Goal: Task Accomplishment & Management: Manage account settings

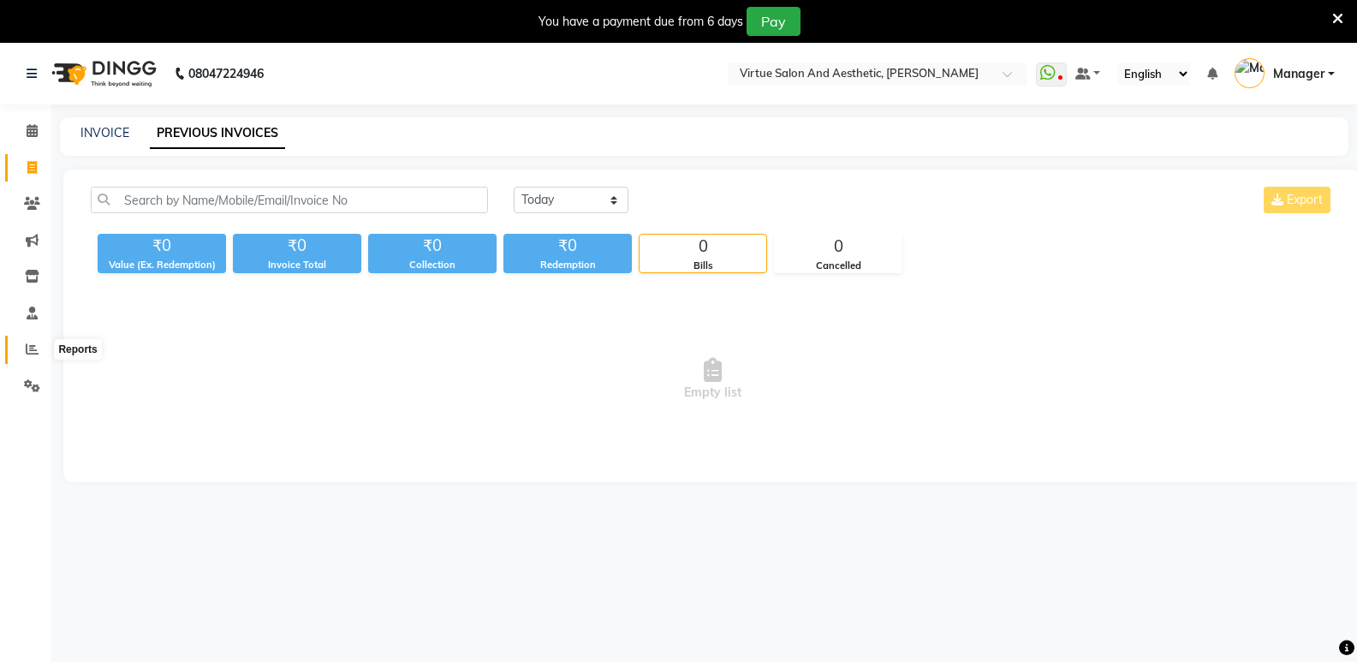
click at [31, 342] on icon at bounding box center [32, 348] width 13 height 13
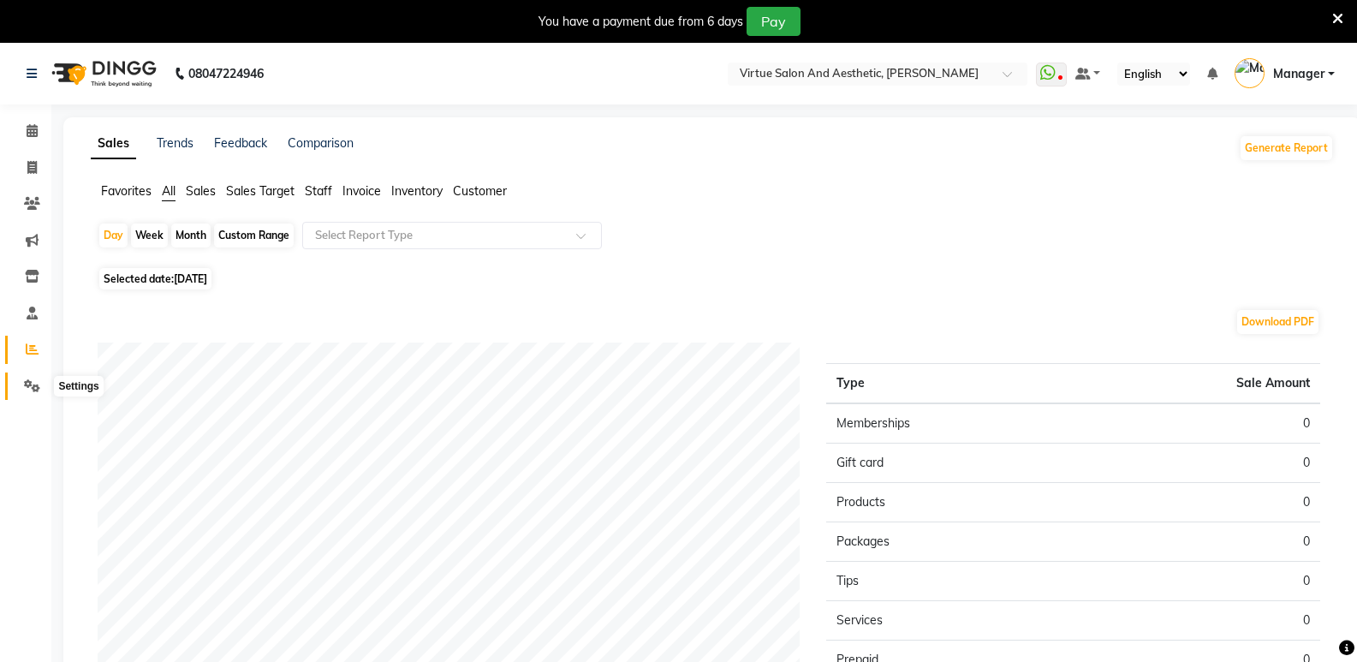
click at [28, 386] on icon at bounding box center [32, 385] width 16 height 13
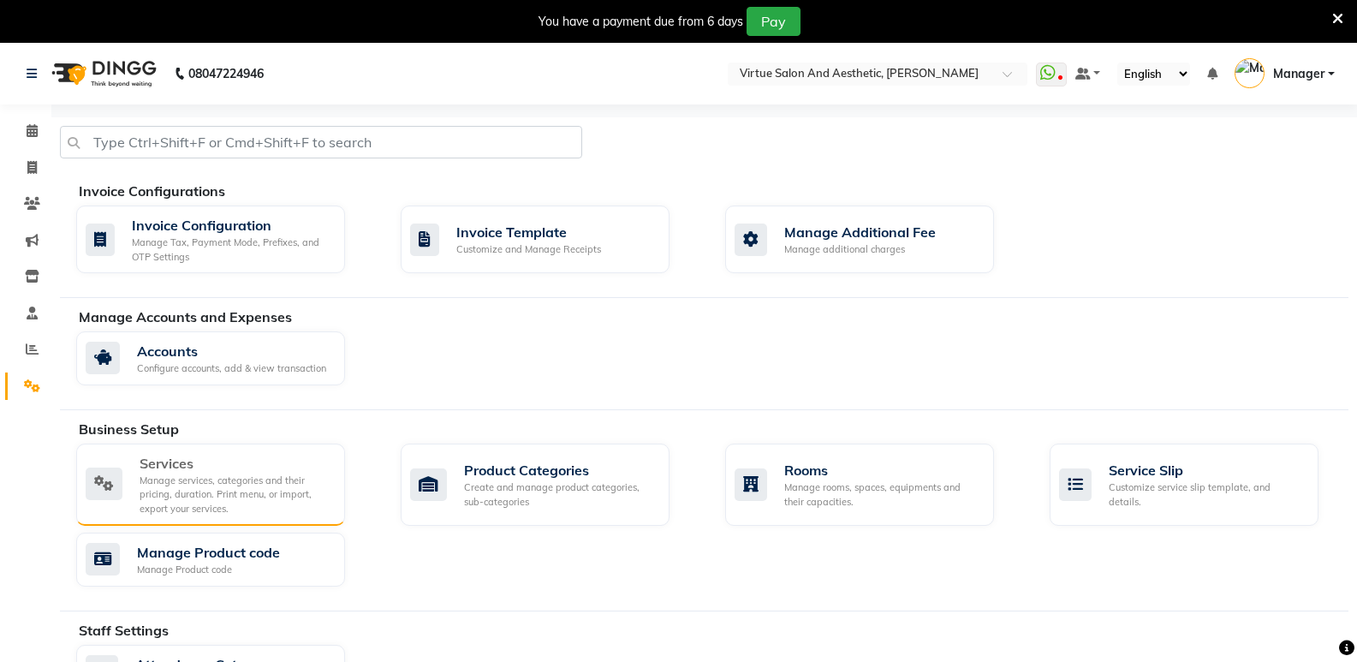
scroll to position [312, 0]
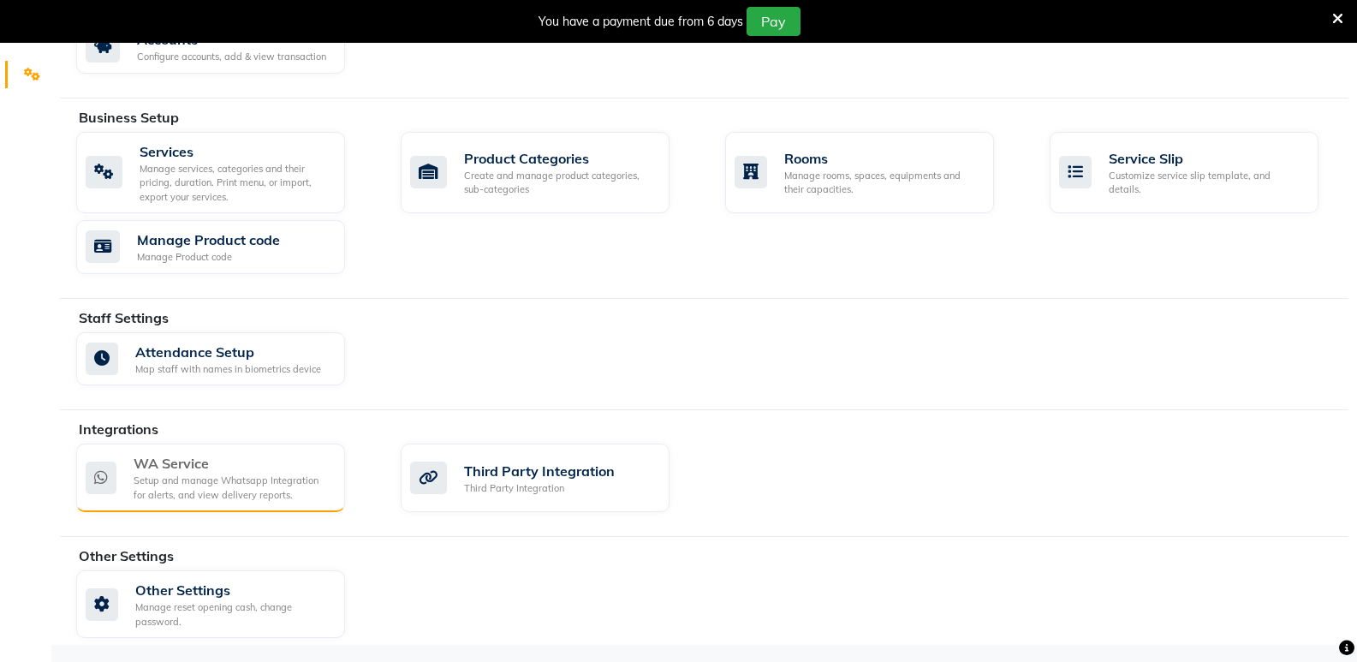
click at [187, 461] on div "WA Service" at bounding box center [233, 463] width 198 height 21
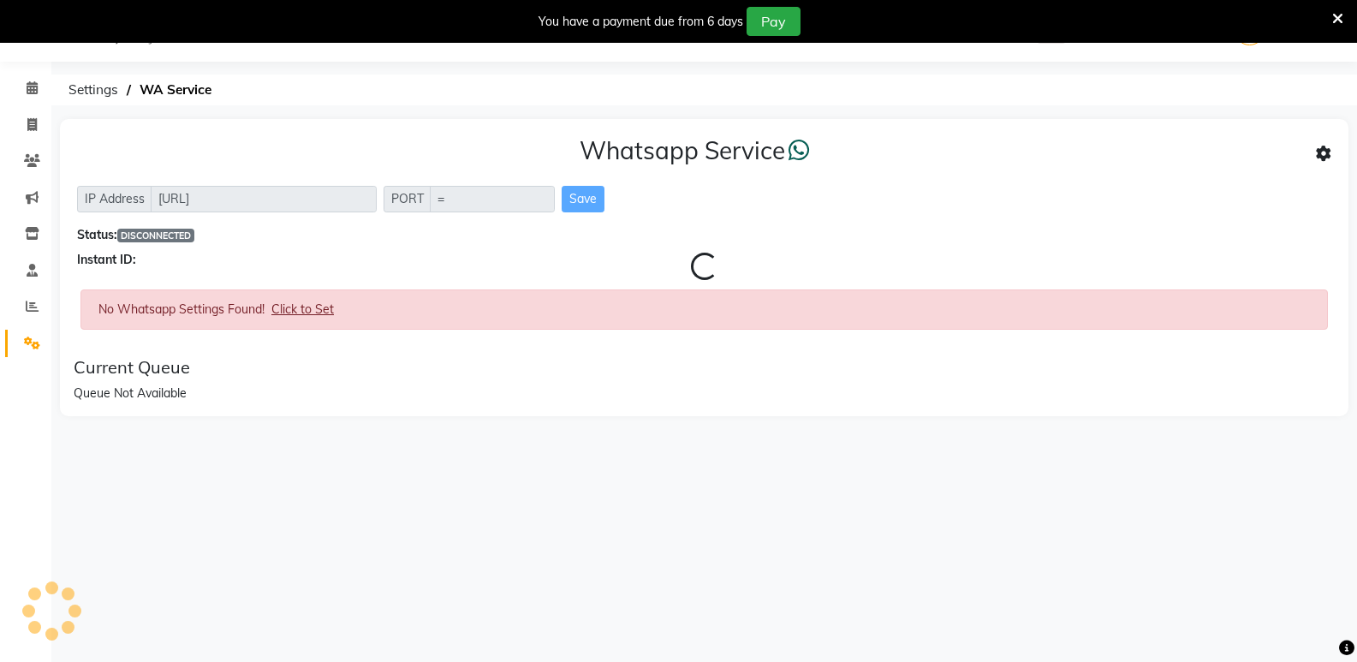
scroll to position [43, 0]
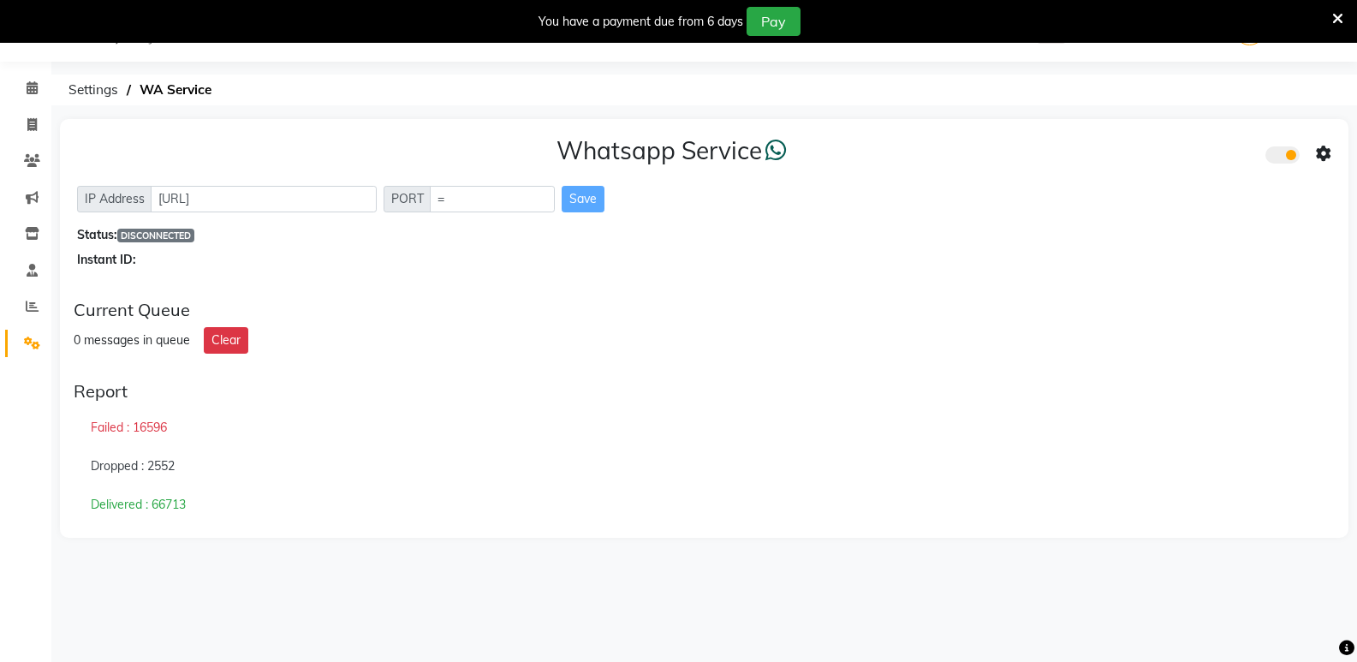
click at [1337, 15] on icon at bounding box center [1337, 18] width 11 height 15
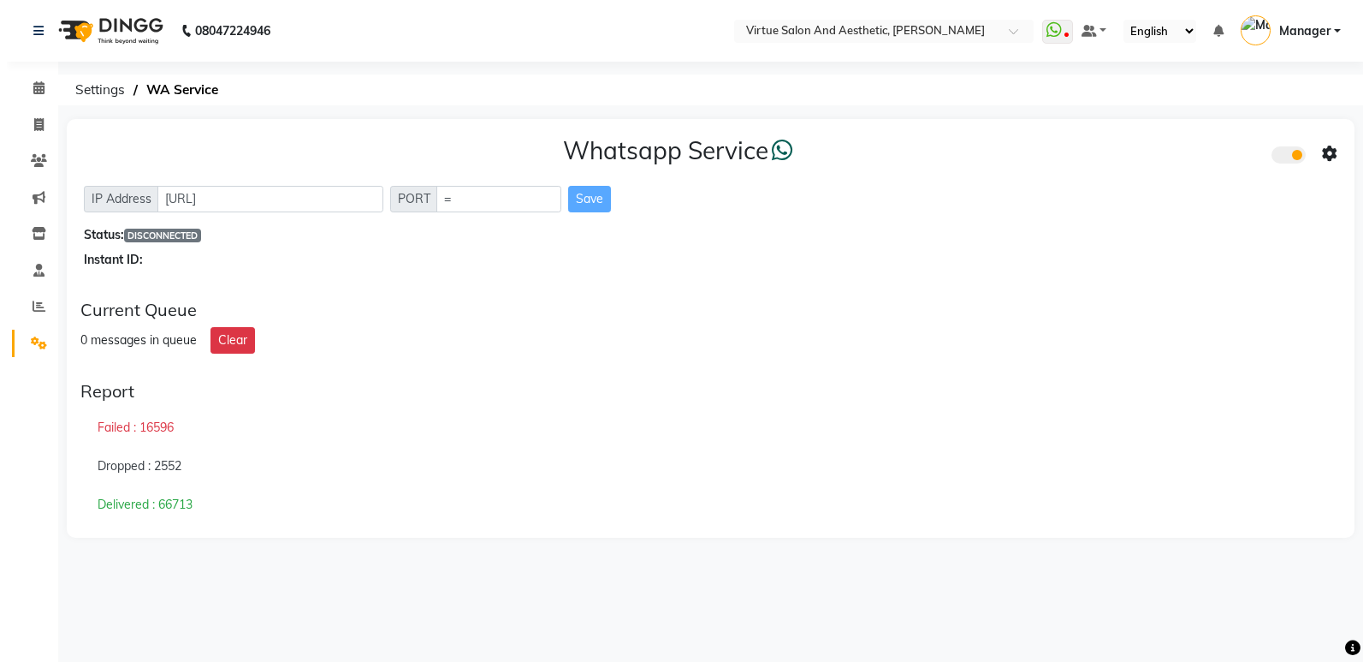
scroll to position [0, 0]
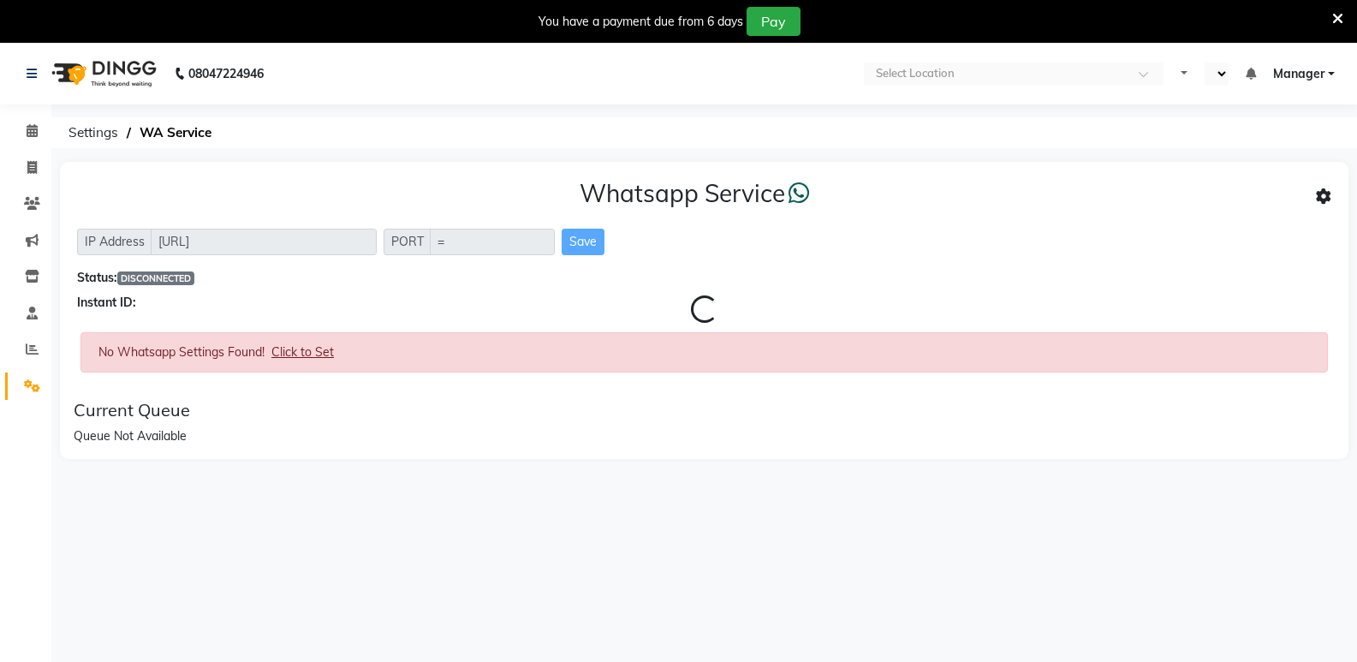
select select "en"
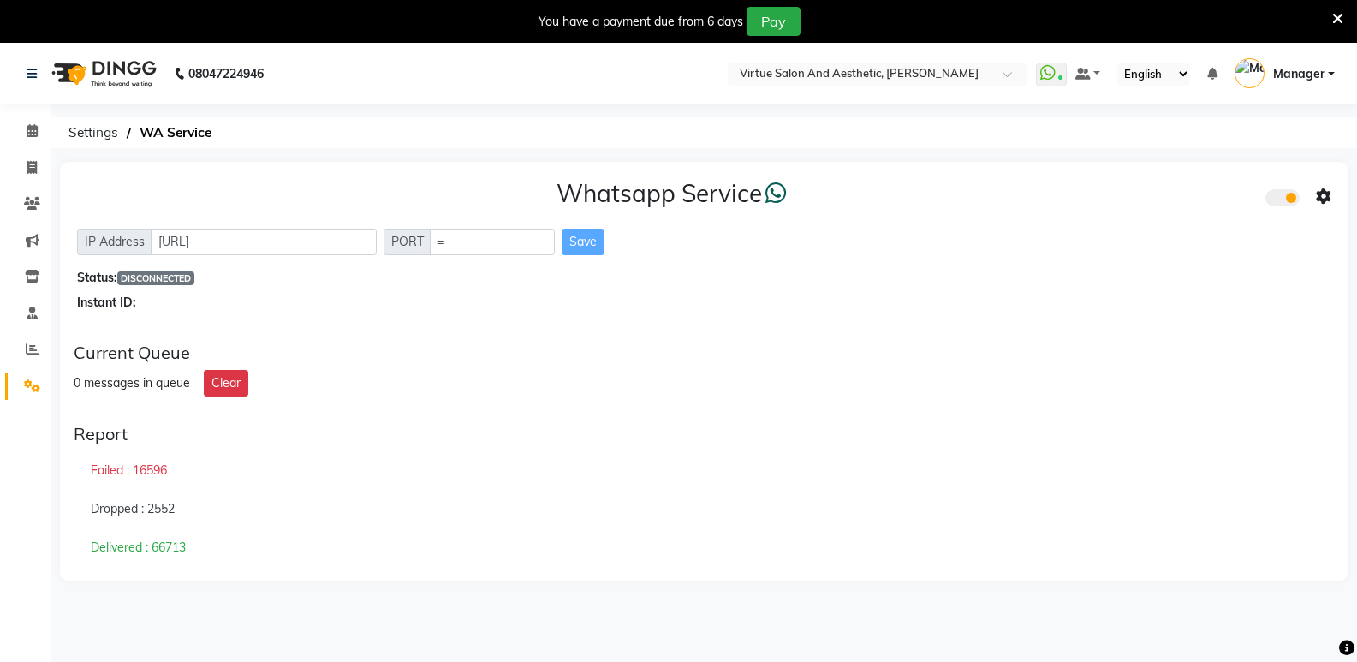
click at [454, 269] on div "Status: DISCONNECTED" at bounding box center [704, 278] width 1254 height 18
click at [453, 249] on input "=" at bounding box center [492, 242] width 125 height 27
click at [462, 277] on div "Status: DISCONNECTED" at bounding box center [704, 278] width 1254 height 18
click at [459, 244] on input "=" at bounding box center [492, 242] width 125 height 27
type input "4001"
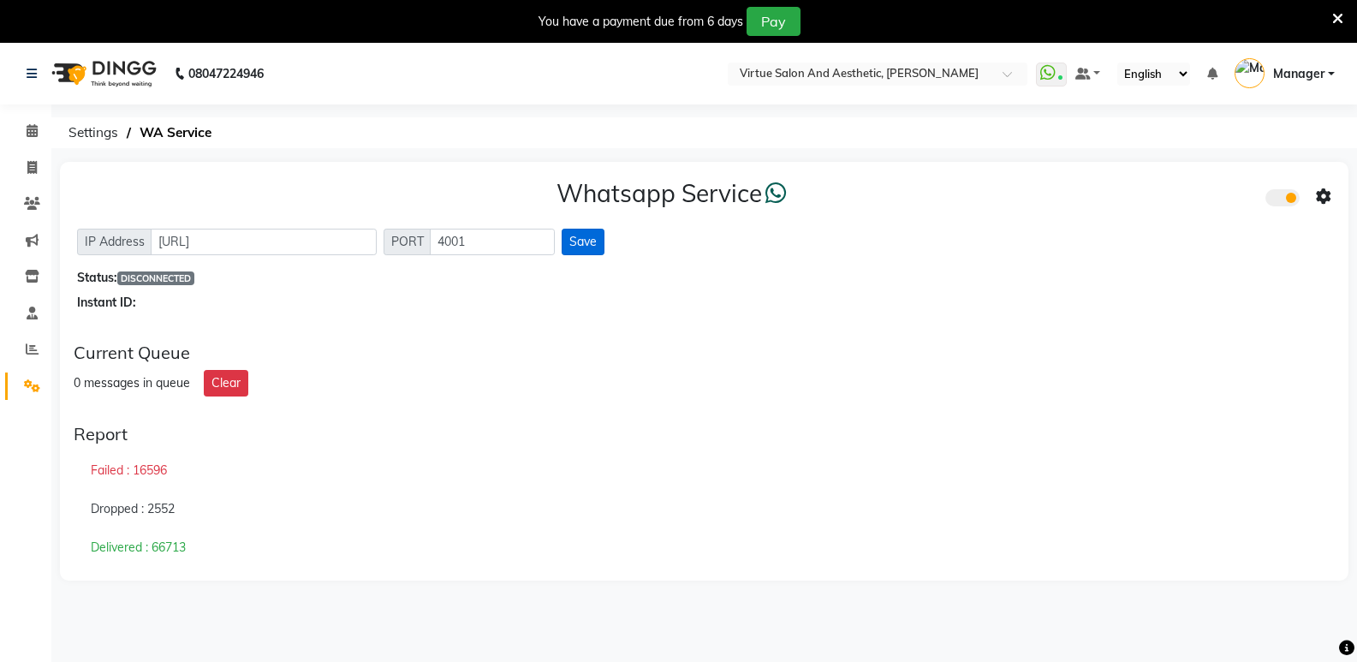
click at [581, 246] on button "Save" at bounding box center [582, 242] width 43 height 27
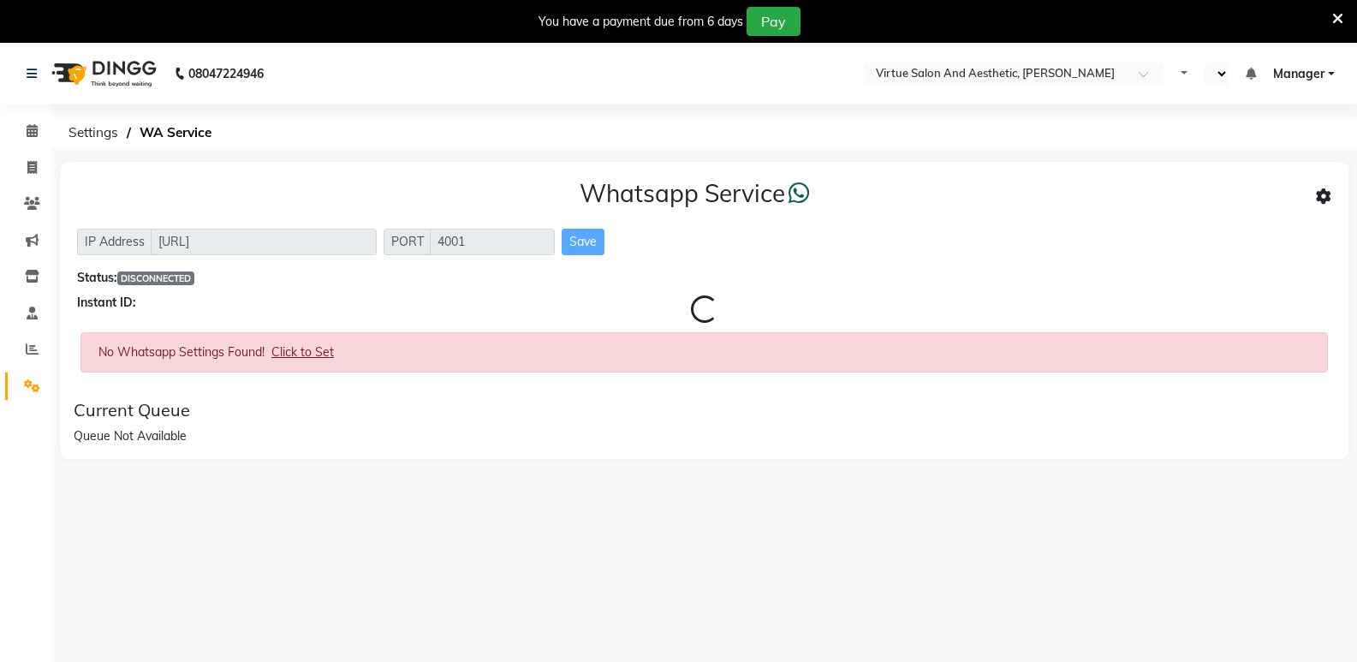
select select "en"
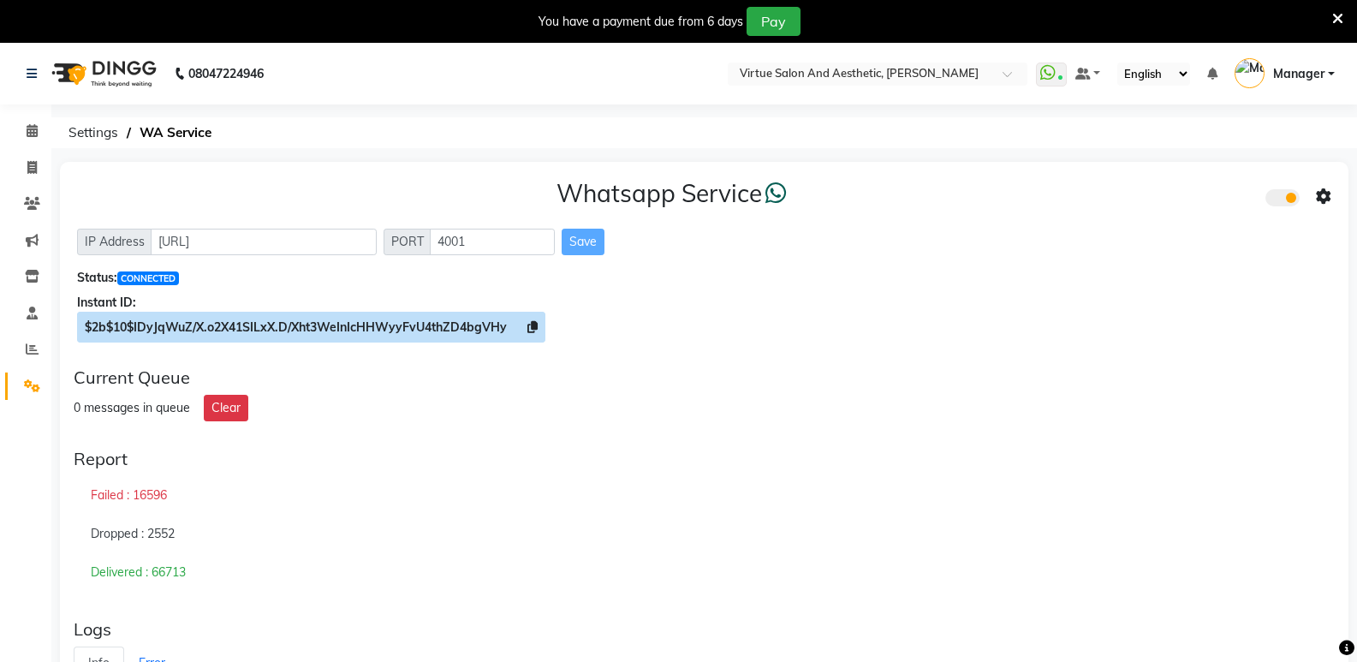
click at [532, 323] on icon at bounding box center [532, 327] width 10 height 12
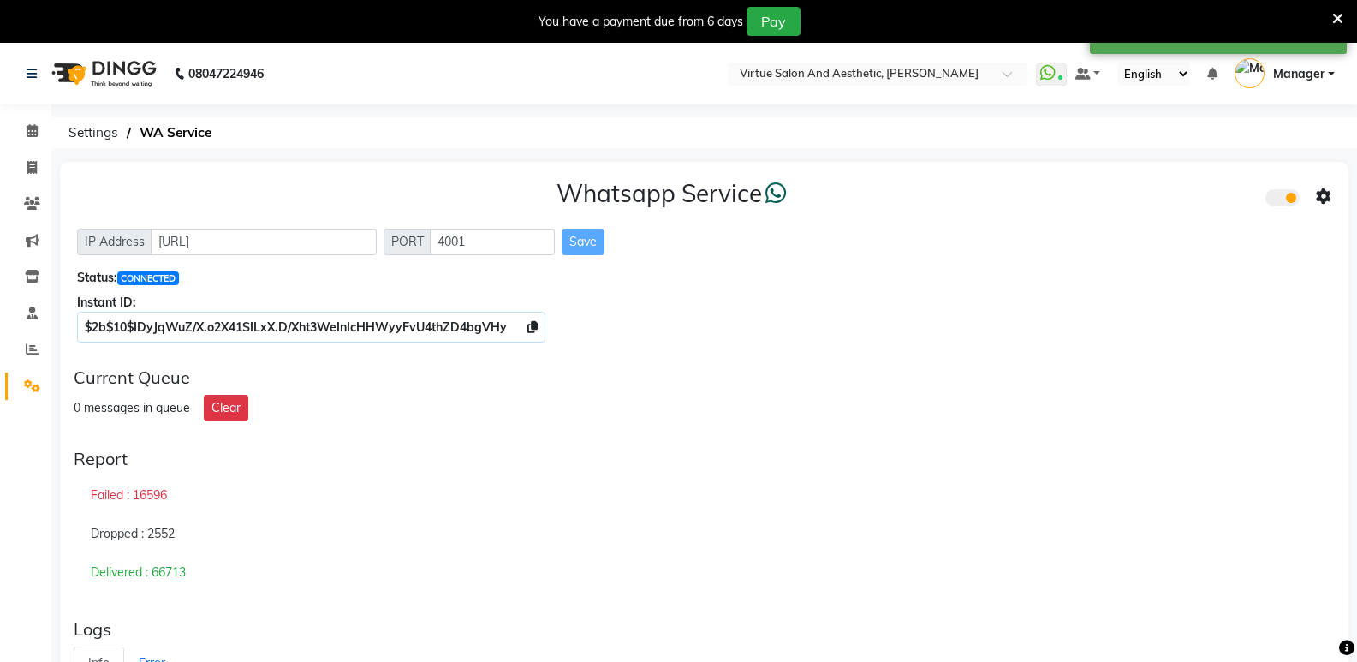
click at [1326, 191] on icon at bounding box center [1323, 196] width 15 height 15
click at [1137, 175] on div "Whatsapp Settings" at bounding box center [1200, 178] width 196 height 21
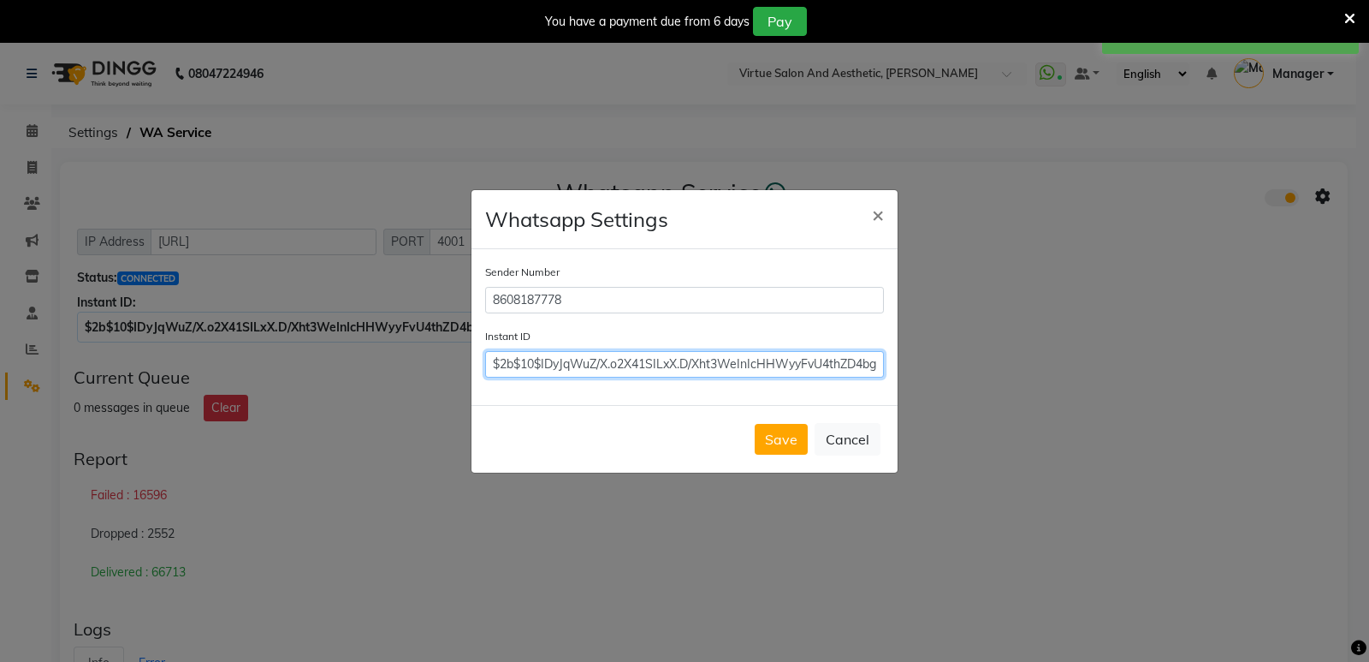
click at [621, 361] on input "$2b$10$IDyJqWuZ/X.o2X41SILxX.D/Xht3WeInIcHHWyyFvU4thZD4bgVHy" at bounding box center [684, 364] width 399 height 27
paste input "$2b$10$IDyJqWuZ/X.o2X41SILxX.D/Xht3WeInIcHHWyyFvU4thZD4bgVHy"
type input "$2b$10$IDyJqWuZ/X.o2X41SILxX.D/Xht3WeInIcHHWyyFvU4thZD4bgVHy"
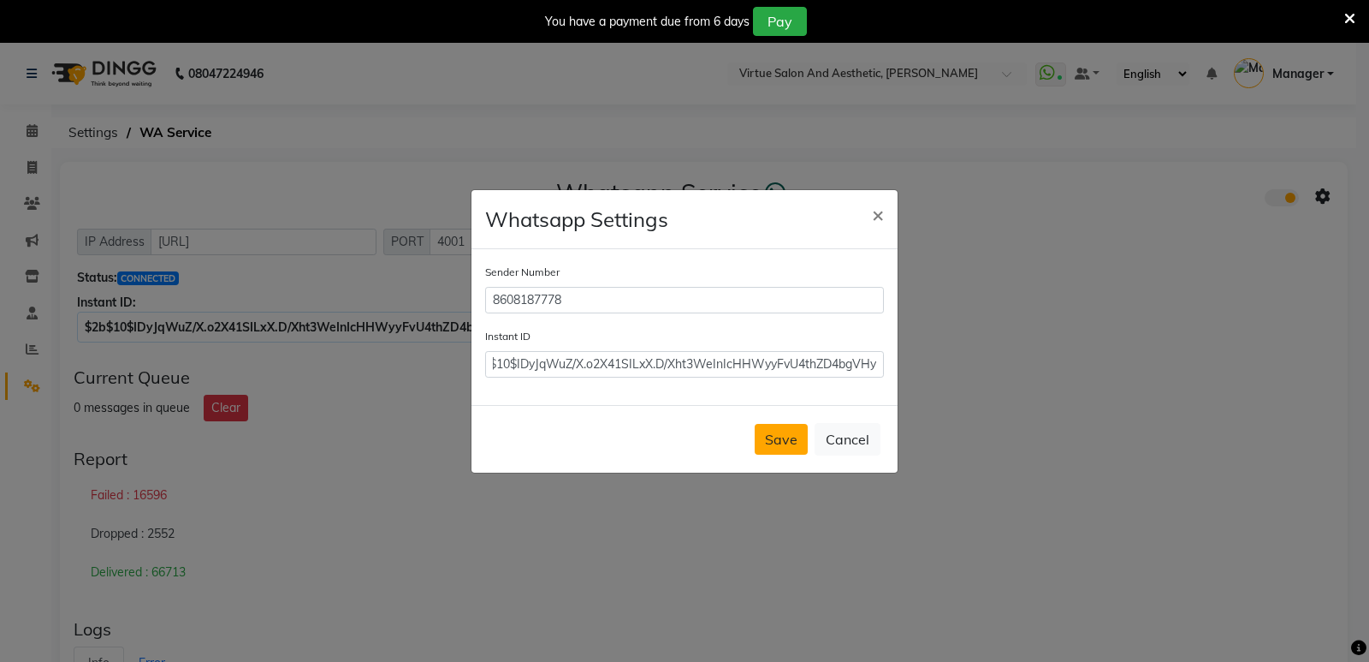
click at [787, 424] on button "Save" at bounding box center [781, 439] width 53 height 31
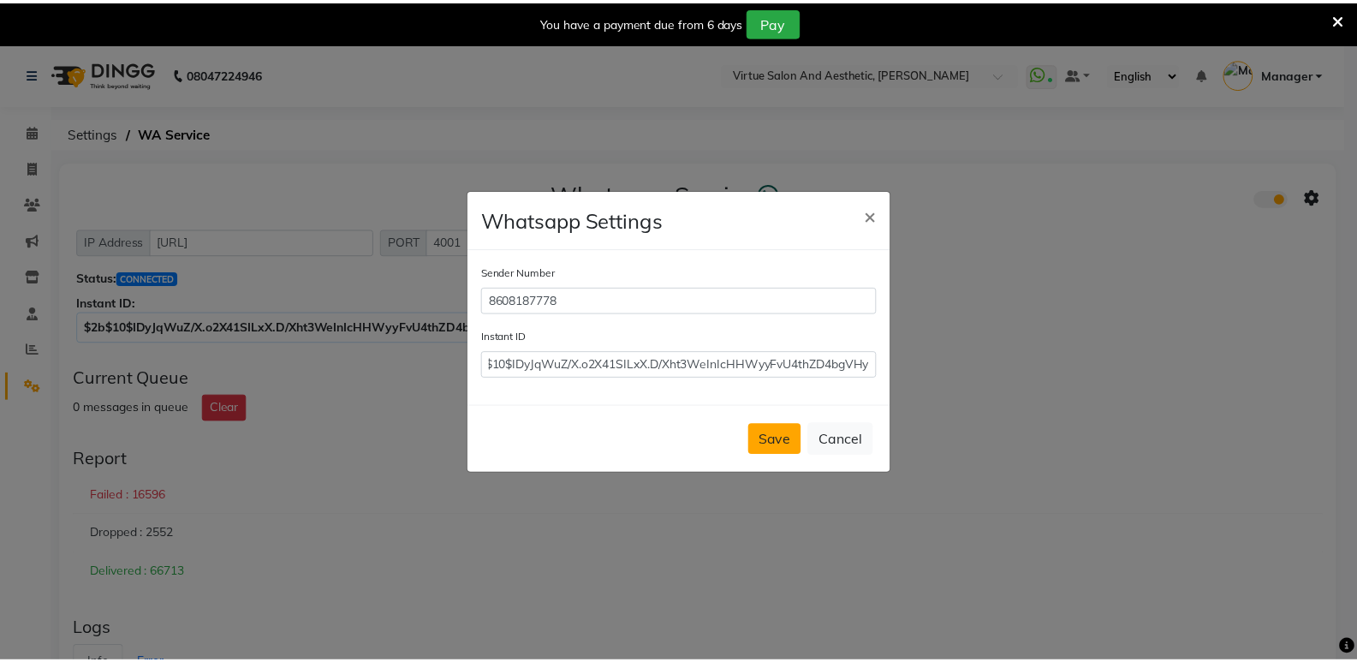
scroll to position [0, 0]
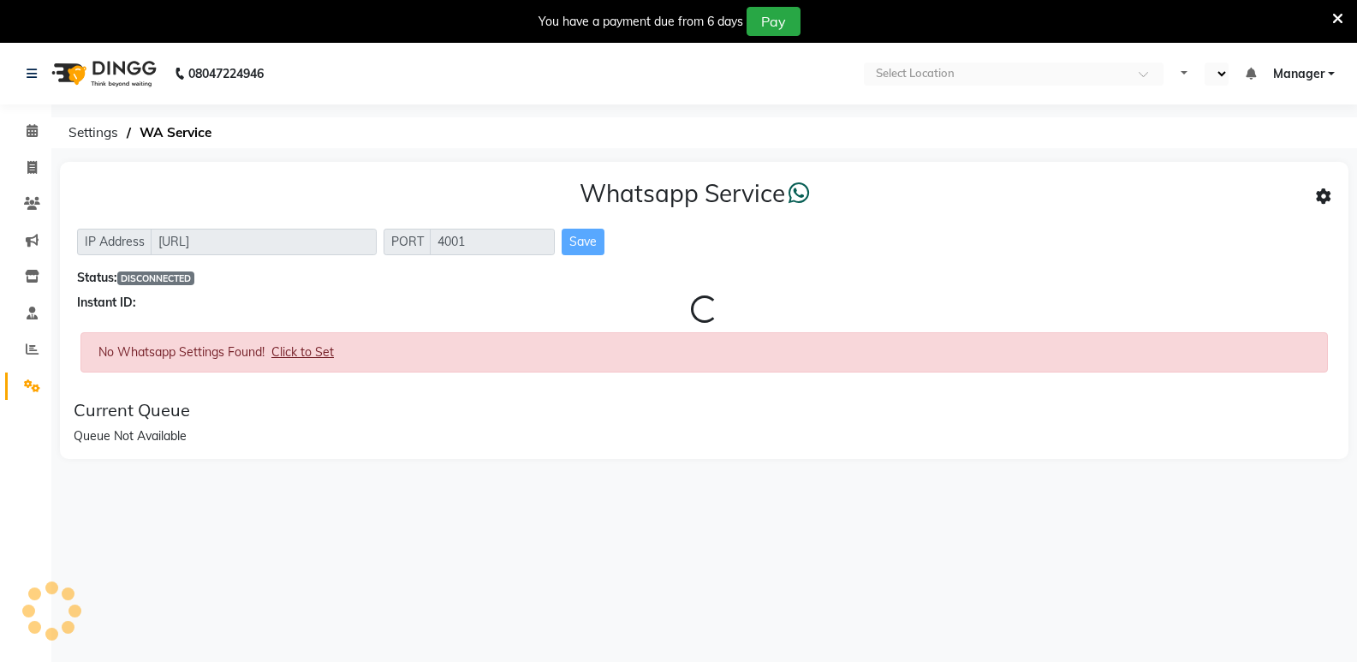
select select "en"
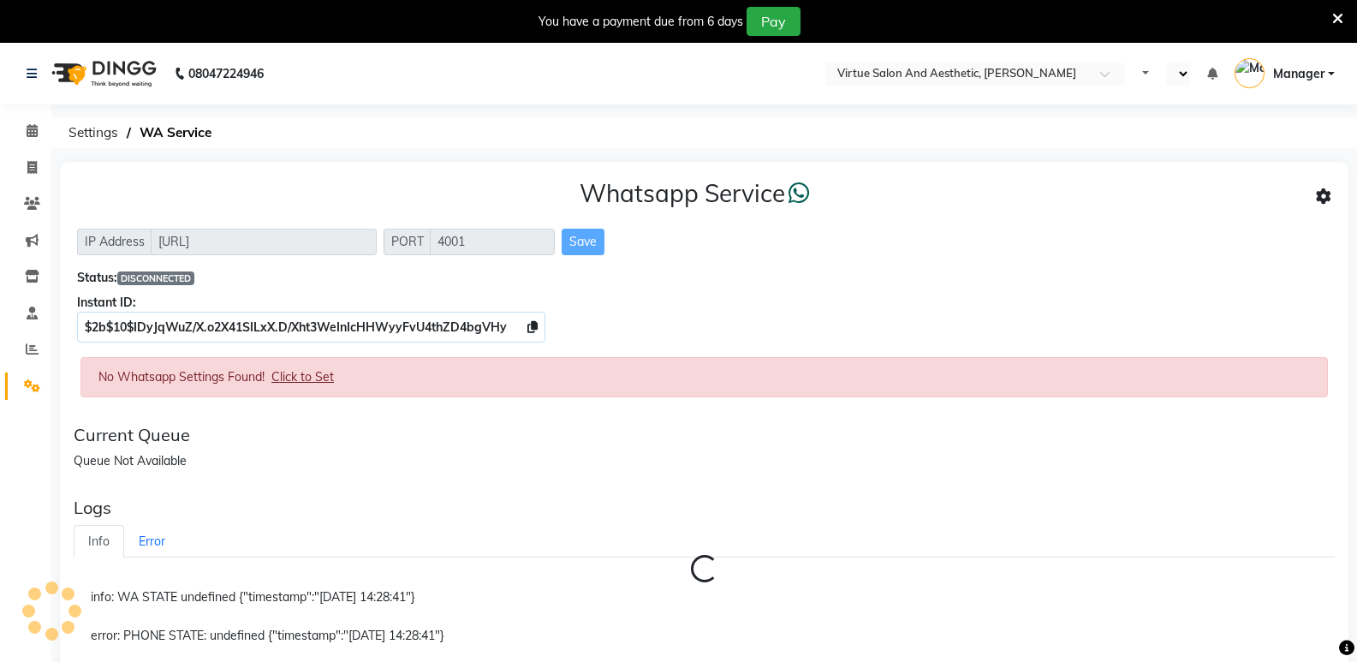
select select "en"
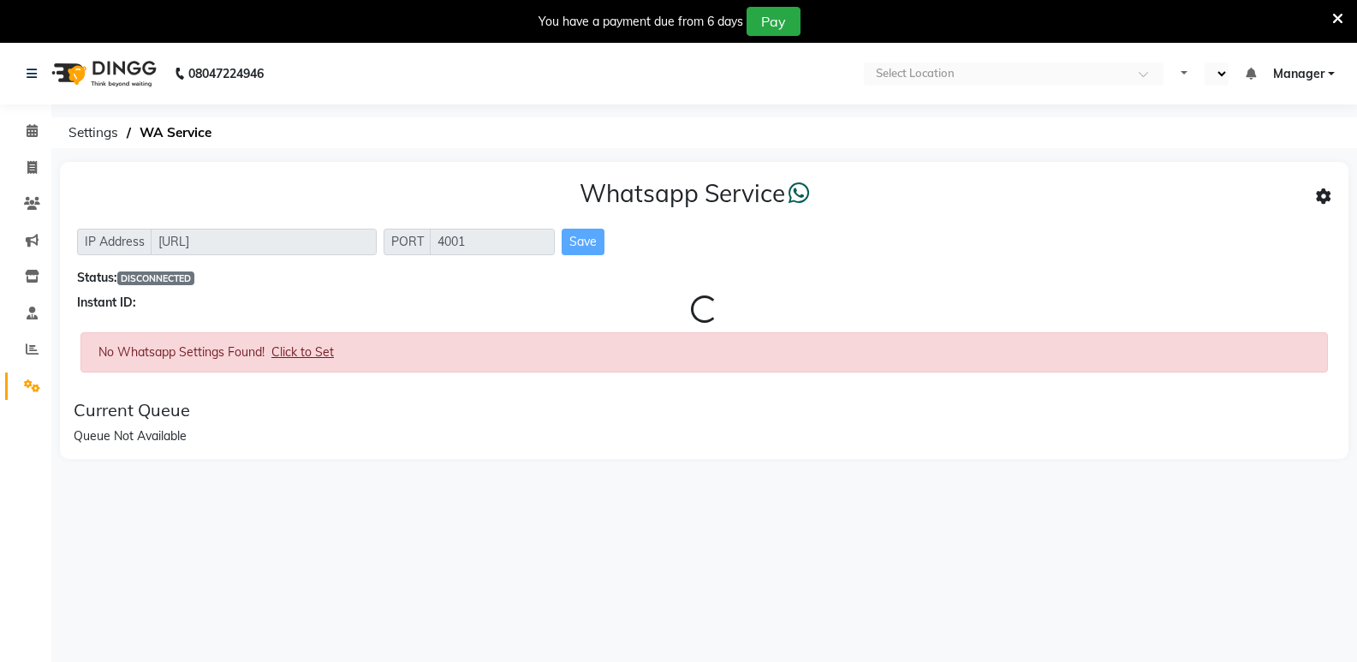
select select "en"
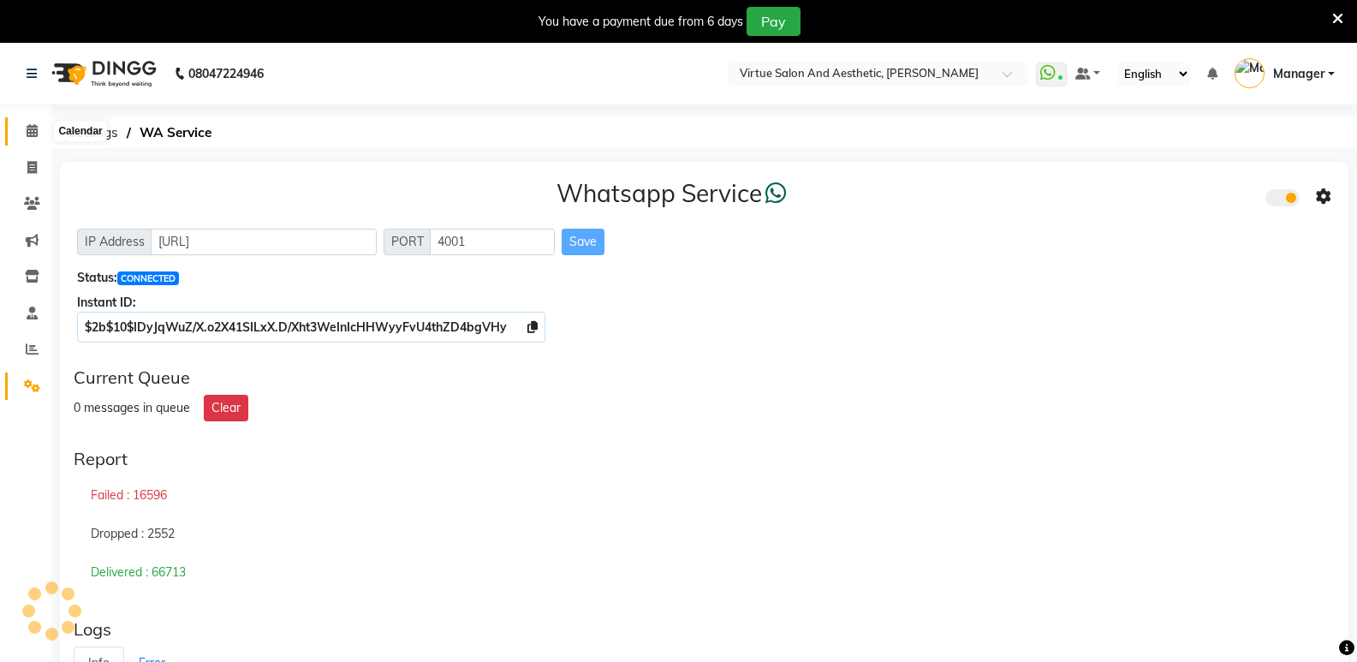
click at [31, 134] on icon at bounding box center [32, 130] width 11 height 13
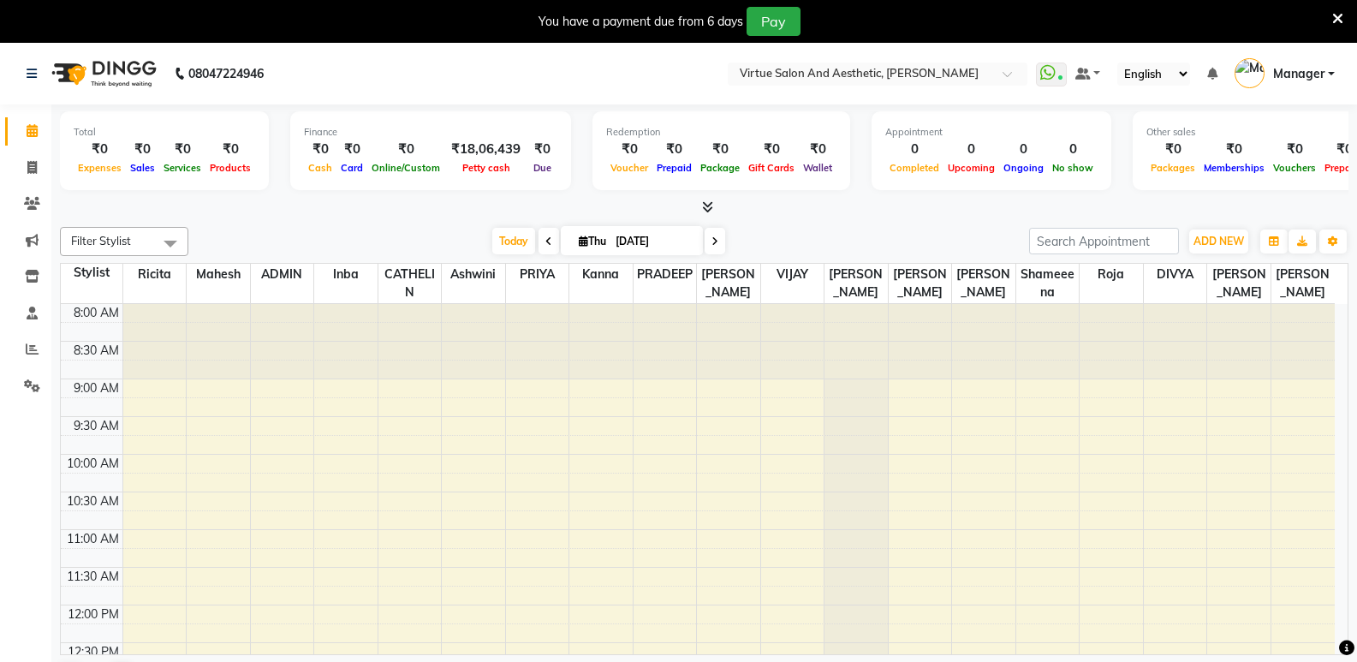
scroll to position [453, 0]
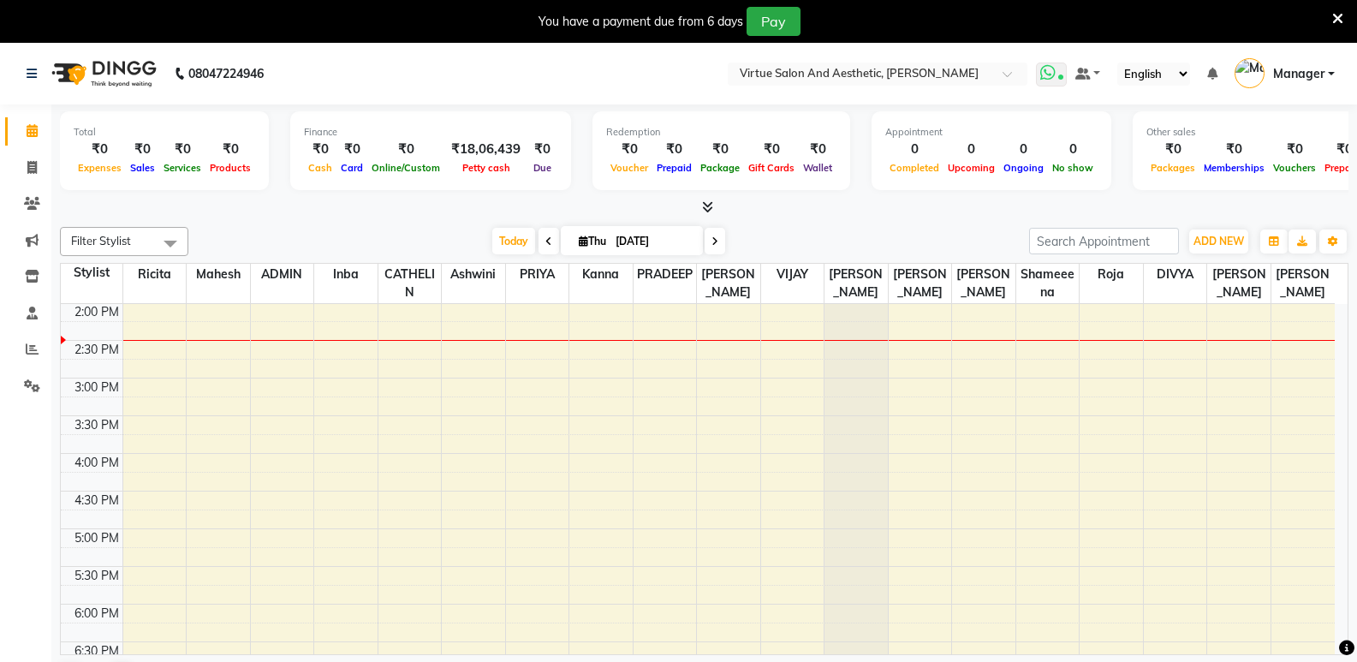
click at [1048, 67] on icon at bounding box center [1047, 72] width 15 height 17
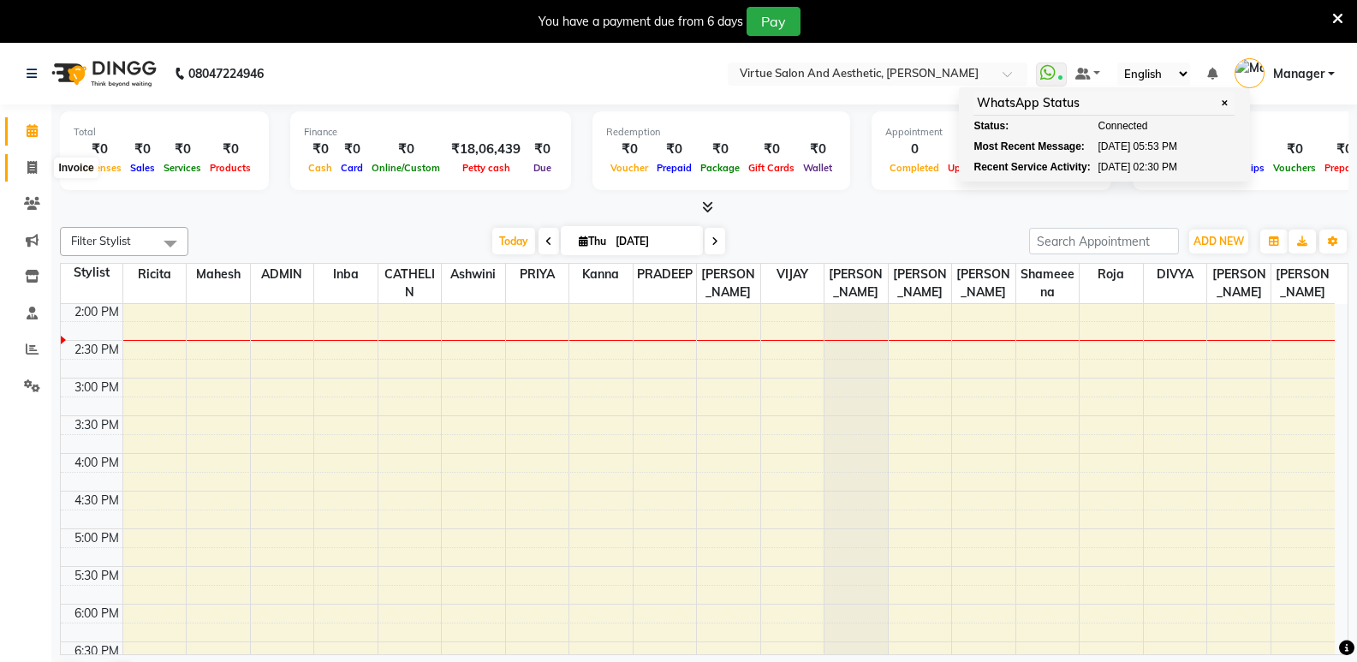
click at [38, 175] on span at bounding box center [32, 168] width 30 height 20
select select "service"
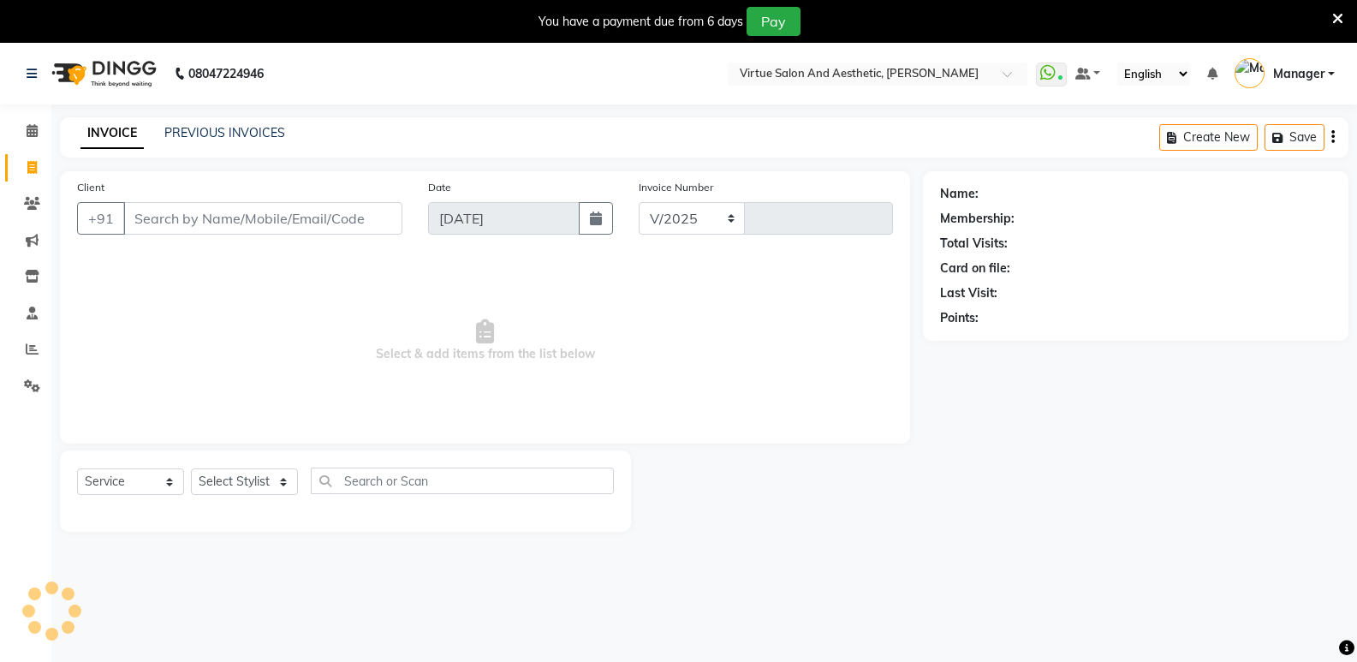
select select "4611"
type input "1070"
click at [200, 140] on div "PREVIOUS INVOICES" at bounding box center [224, 133] width 121 height 18
click at [213, 131] on link "PREVIOUS INVOICES" at bounding box center [224, 132] width 121 height 15
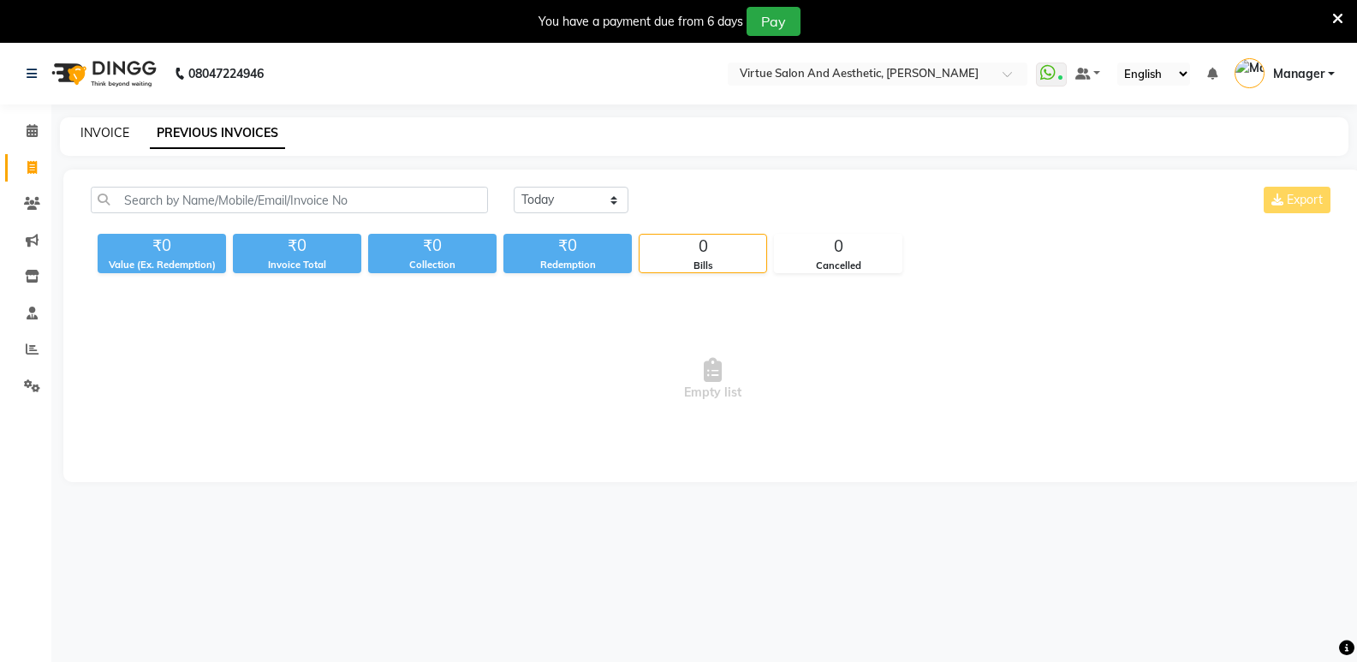
click at [110, 131] on link "INVOICE" at bounding box center [104, 132] width 49 height 15
select select "service"
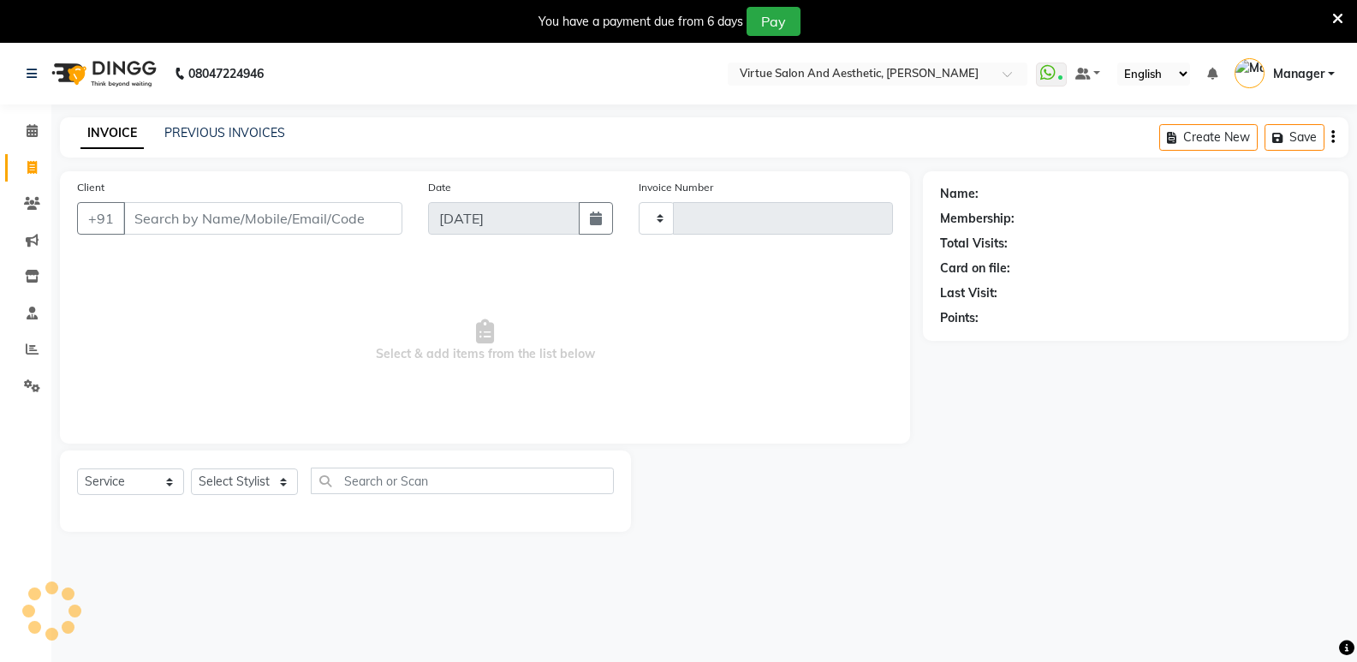
type input "1070"
click at [179, 229] on input "Client" at bounding box center [262, 218] width 279 height 33
select select "4611"
type input "9940344755"
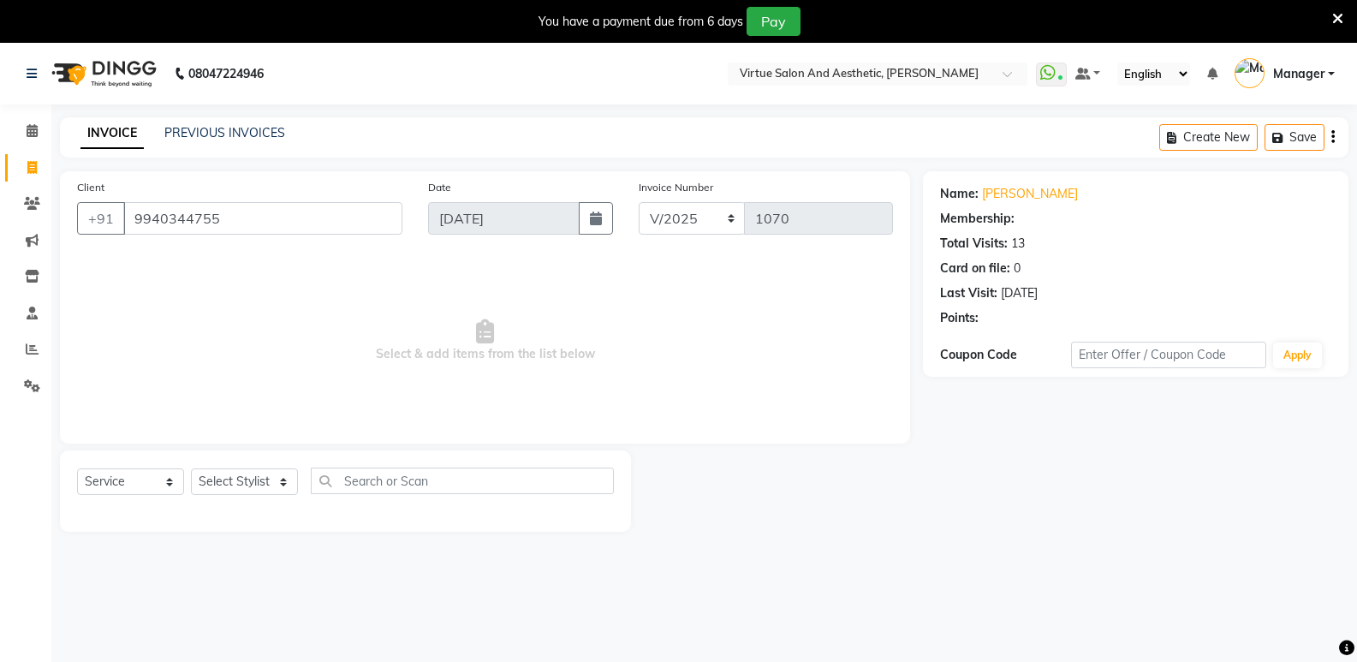
select select "1: Object"
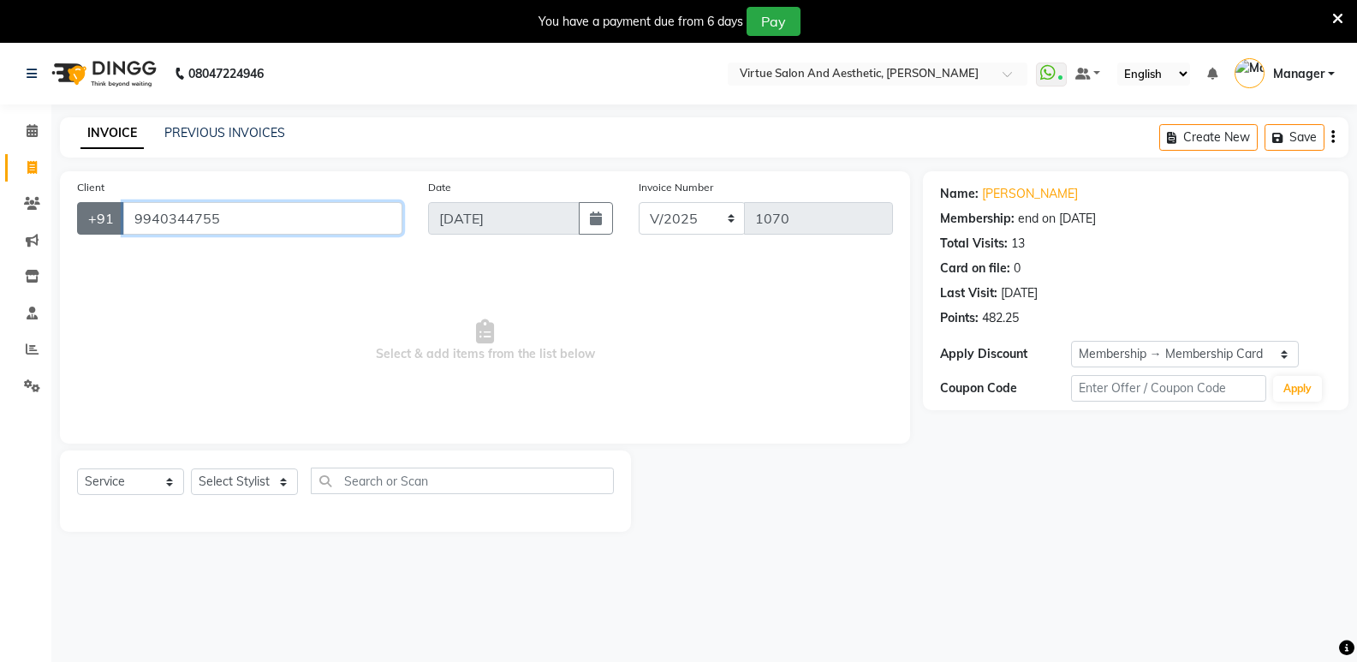
drag, startPoint x: 233, startPoint y: 217, endPoint x: 81, endPoint y: 219, distance: 151.5
click at [81, 219] on div "[PHONE_NUMBER]" at bounding box center [239, 218] width 325 height 33
click at [30, 349] on icon at bounding box center [32, 348] width 13 height 13
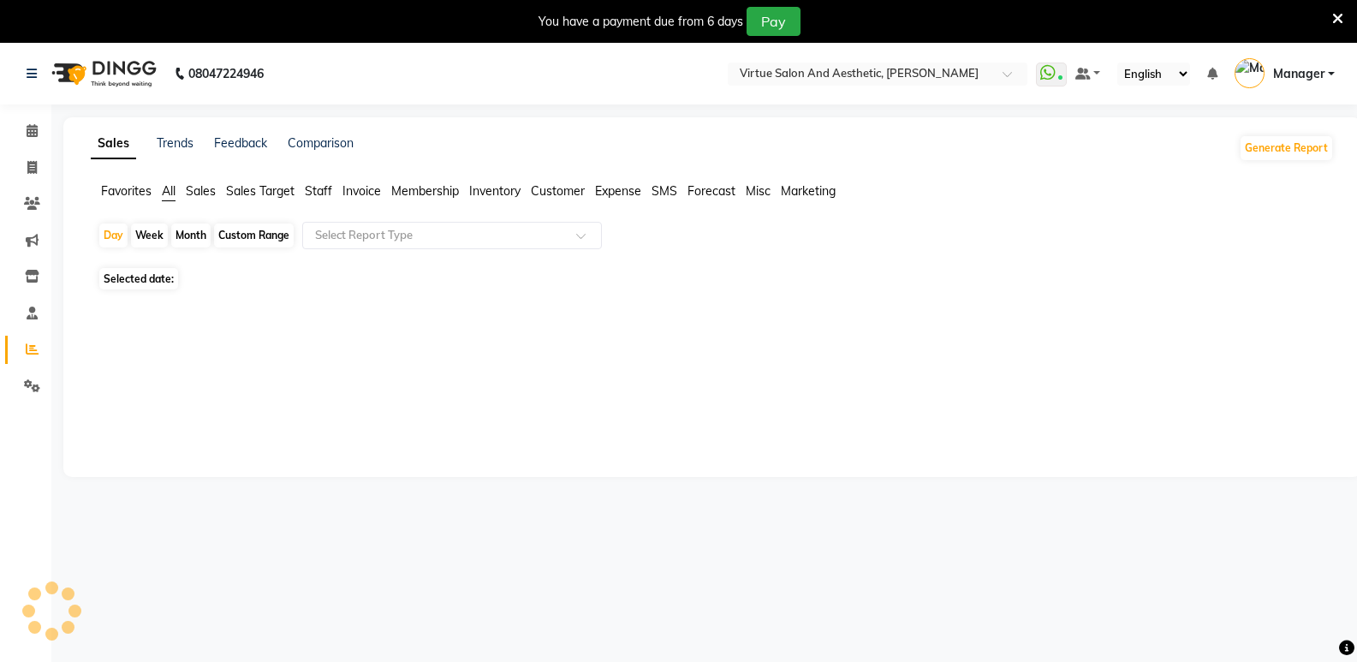
click at [199, 186] on span "Sales" at bounding box center [201, 190] width 30 height 15
click at [327, 185] on span "Staff" at bounding box center [318, 190] width 27 height 15
click at [386, 237] on input "text" at bounding box center [435, 235] width 246 height 17
click at [197, 239] on div "Month" at bounding box center [190, 235] width 39 height 24
select select "9"
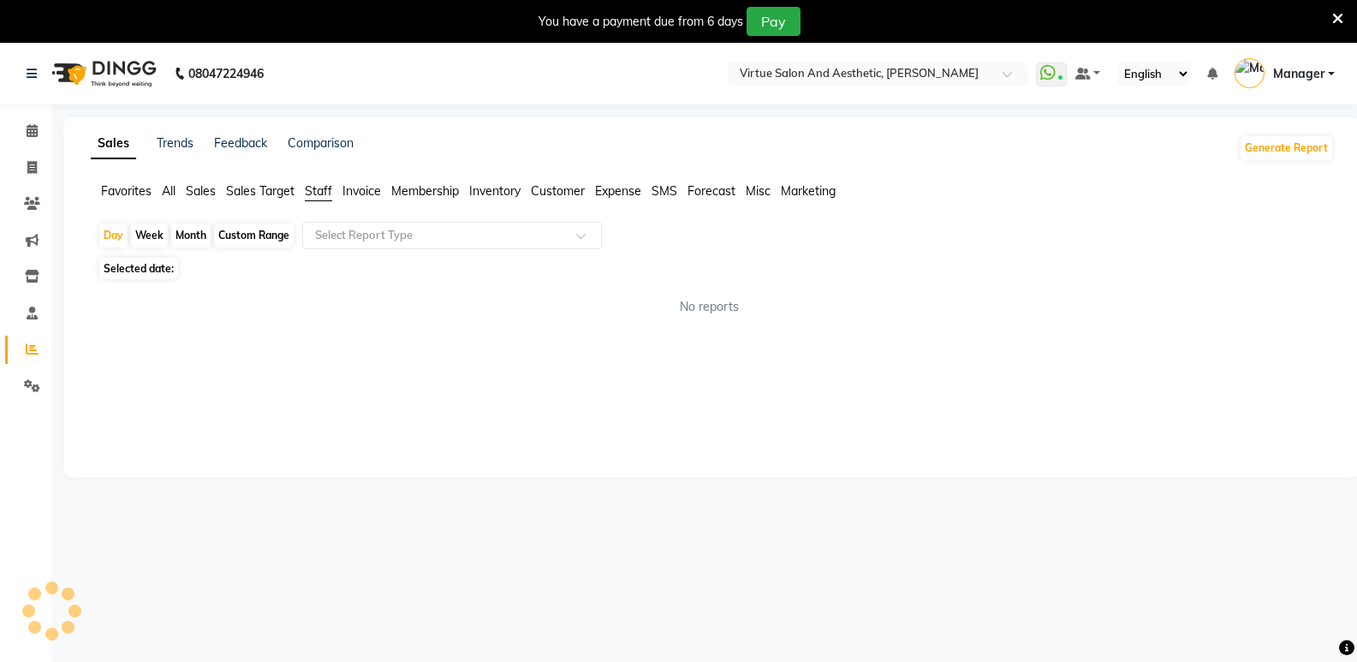
select select "2025"
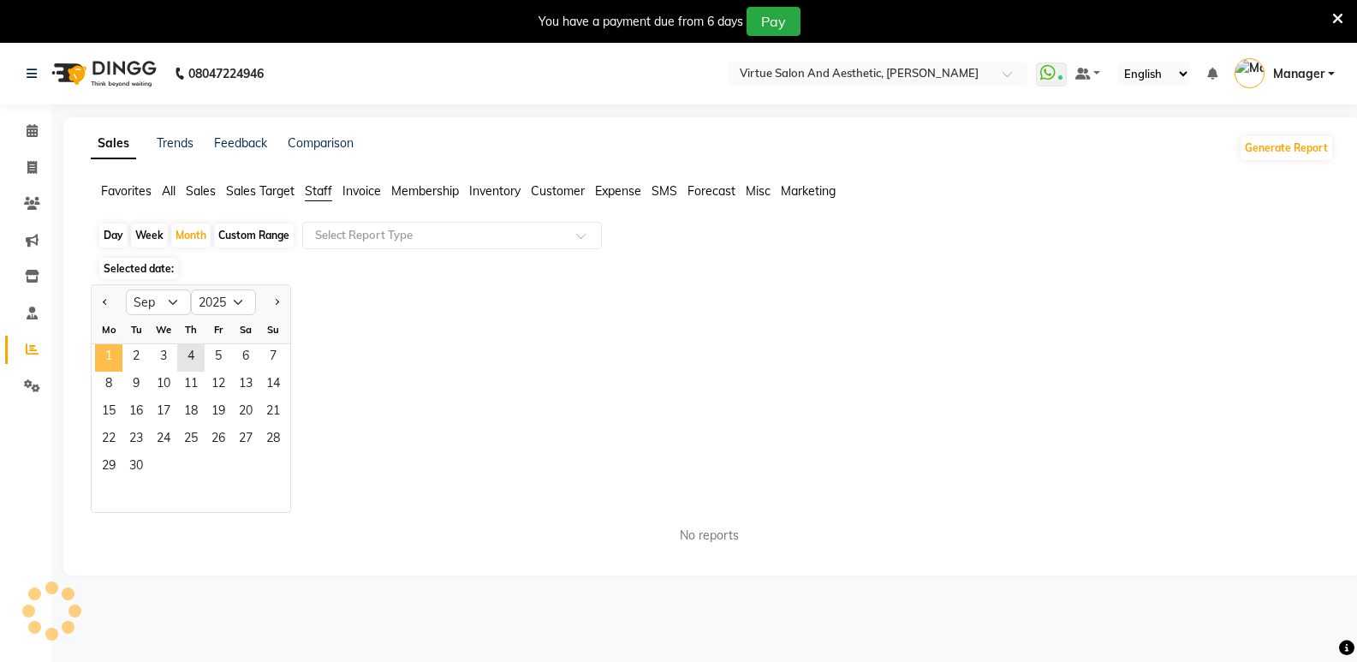
click at [115, 352] on span "1" at bounding box center [108, 357] width 27 height 27
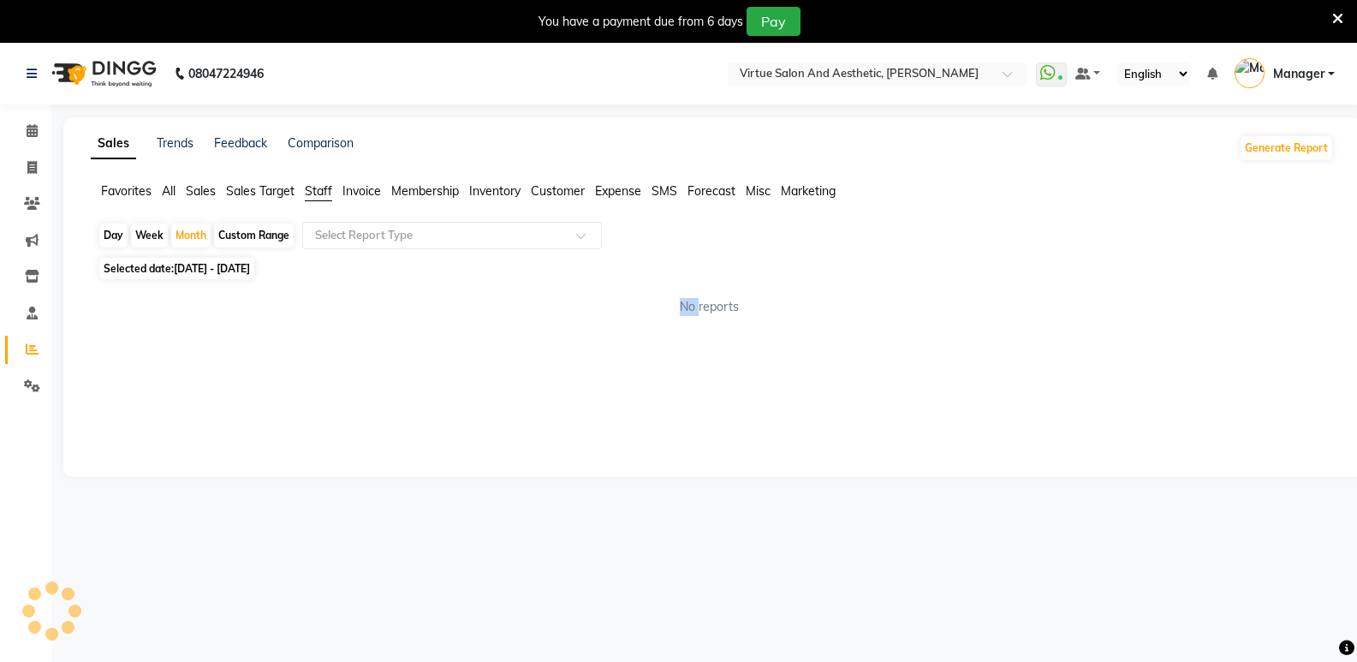
click at [115, 352] on div "Sales Trends Feedback Comparison Generate Report Favorites All Sales Sales Targ…" at bounding box center [712, 296] width 1298 height 359
click at [198, 236] on div "Month" at bounding box center [190, 235] width 39 height 24
select select "9"
select select "2025"
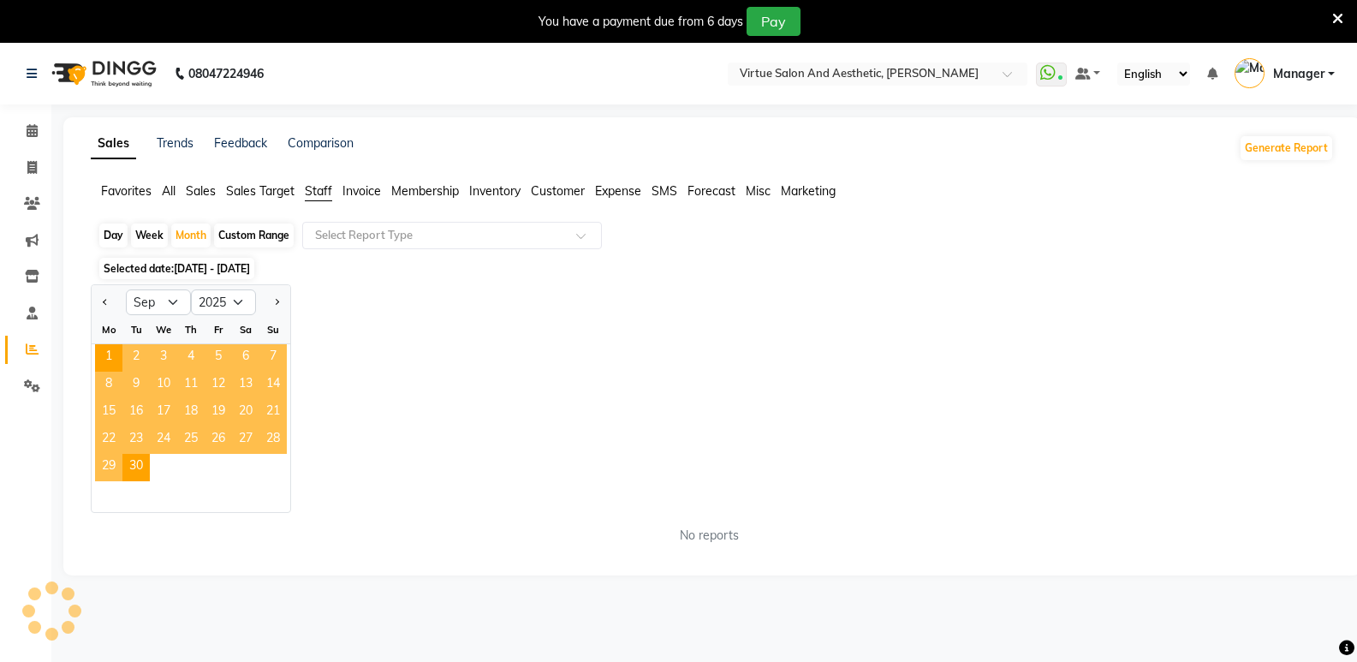
click at [379, 249] on div "Day Week Month Custom Range Select Report Type" at bounding box center [712, 237] width 1229 height 31
click at [395, 235] on input "text" at bounding box center [435, 235] width 246 height 17
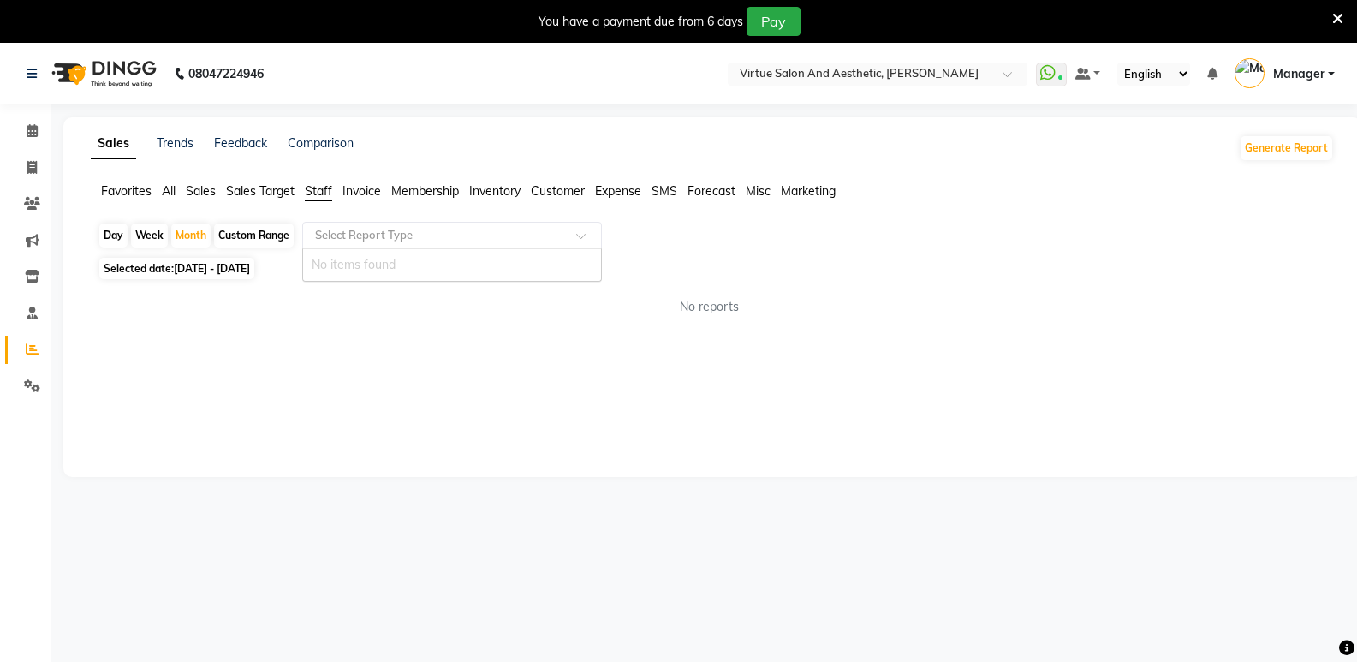
click at [432, 228] on input "text" at bounding box center [435, 235] width 246 height 17
click at [430, 233] on input "text" at bounding box center [435, 235] width 246 height 17
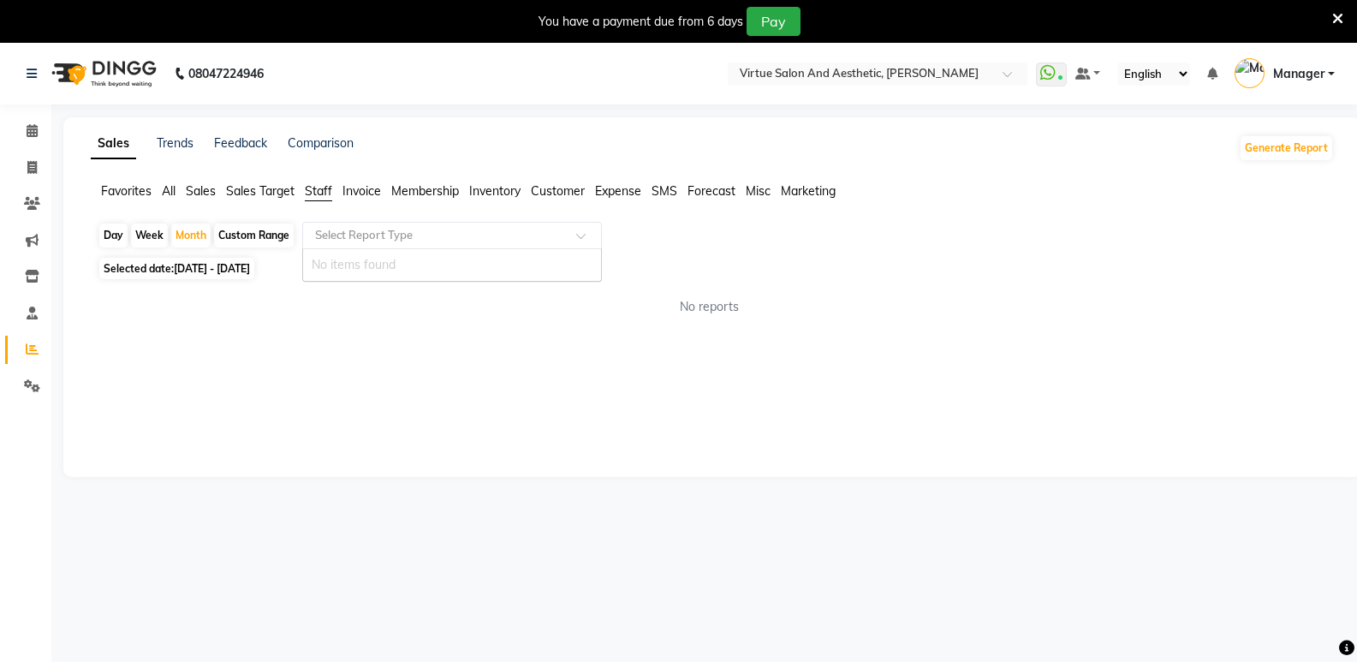
click at [430, 233] on input "text" at bounding box center [435, 235] width 246 height 17
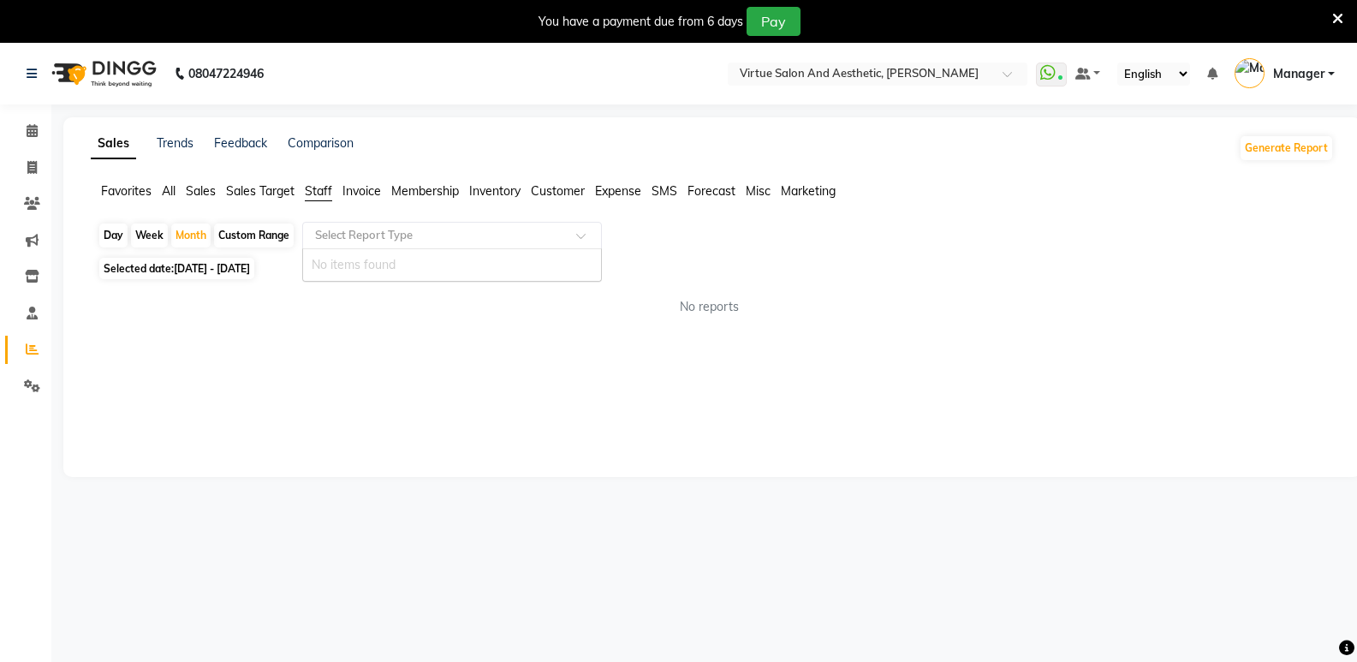
click at [430, 233] on input "text" at bounding box center [435, 235] width 246 height 17
click at [26, 165] on span at bounding box center [32, 168] width 30 height 20
select select "service"
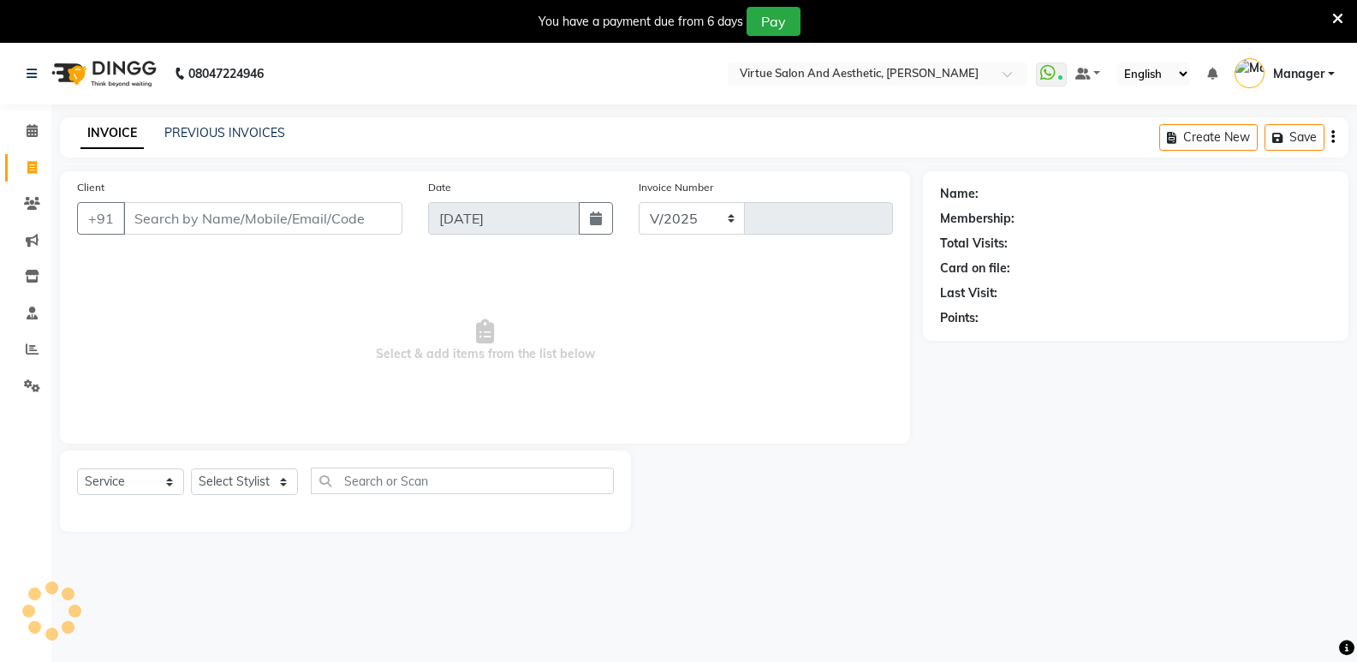
select select "4611"
type input "1070"
click at [171, 210] on input "Client" at bounding box center [262, 218] width 279 height 33
type input "8035469661"
drag, startPoint x: 39, startPoint y: 199, endPoint x: 0, endPoint y: 197, distance: 38.6
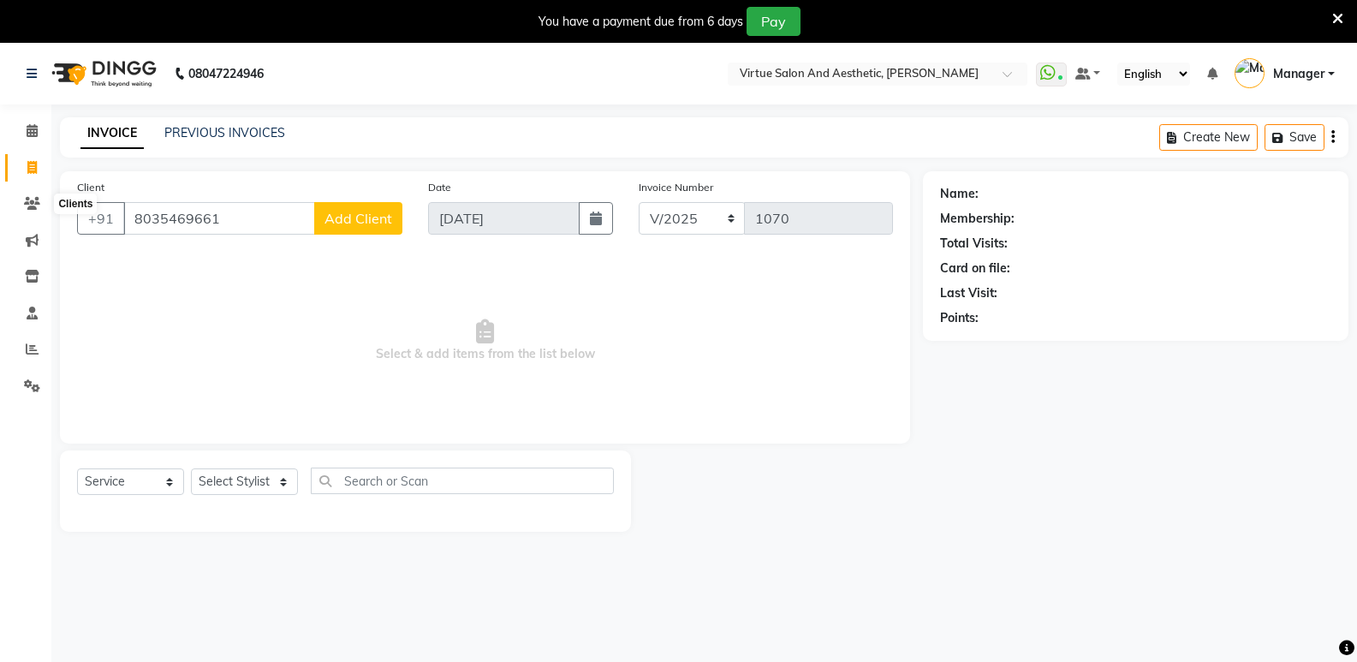
click at [0, 197] on app-home "08047224946 Select Location × Virtue Salon And Aesthetic, Avadi WhatsApp Status…" at bounding box center [678, 300] width 1357 height 514
click at [252, 144] on div "INVOICE PREVIOUS INVOICES Create New Save" at bounding box center [704, 137] width 1288 height 40
click at [244, 134] on link "PREVIOUS INVOICES" at bounding box center [224, 132] width 121 height 15
